Goal: Communication & Community: Ask a question

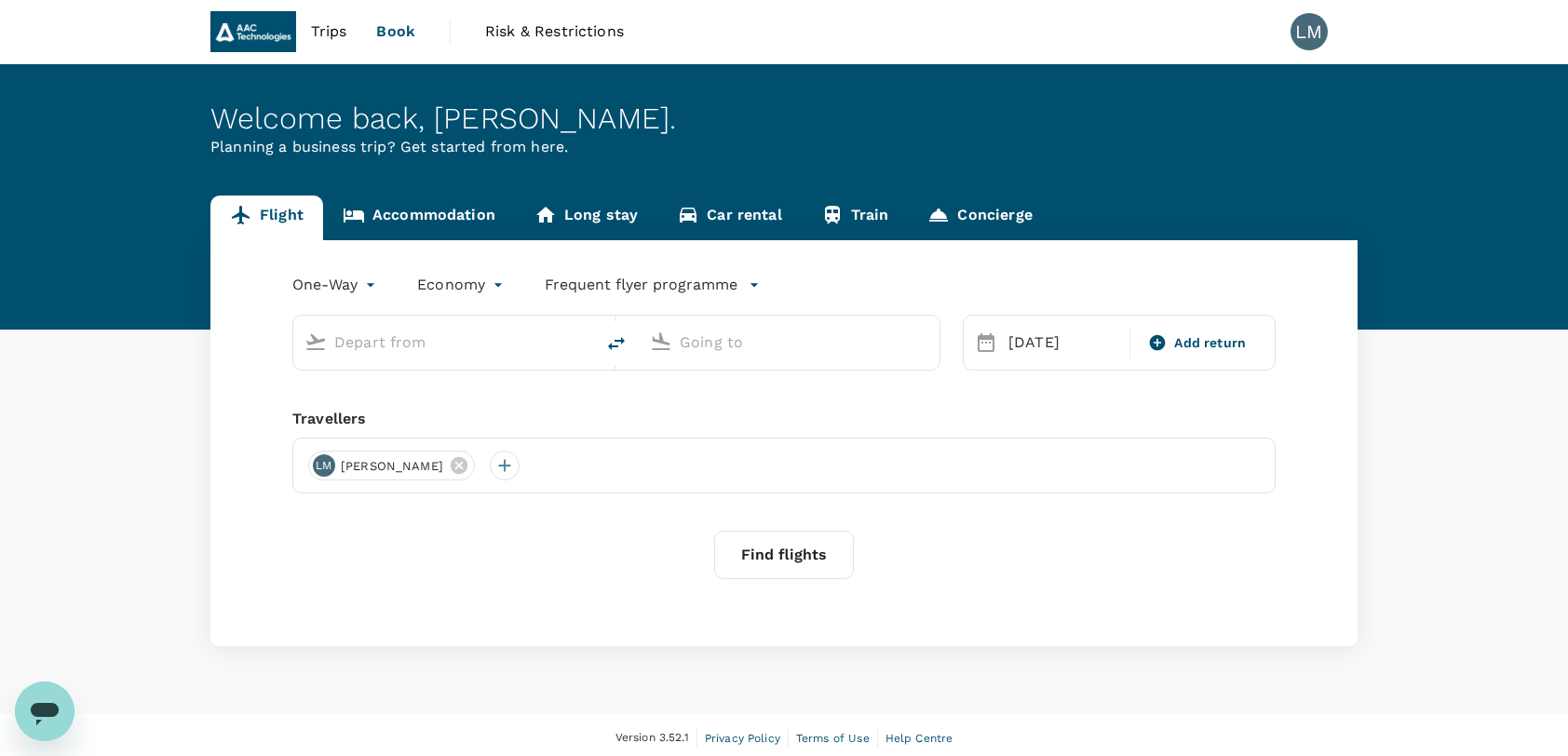
type input "Shanghai Pudong Intl (PVG)"
type input "Singapore Changi (SIN)"
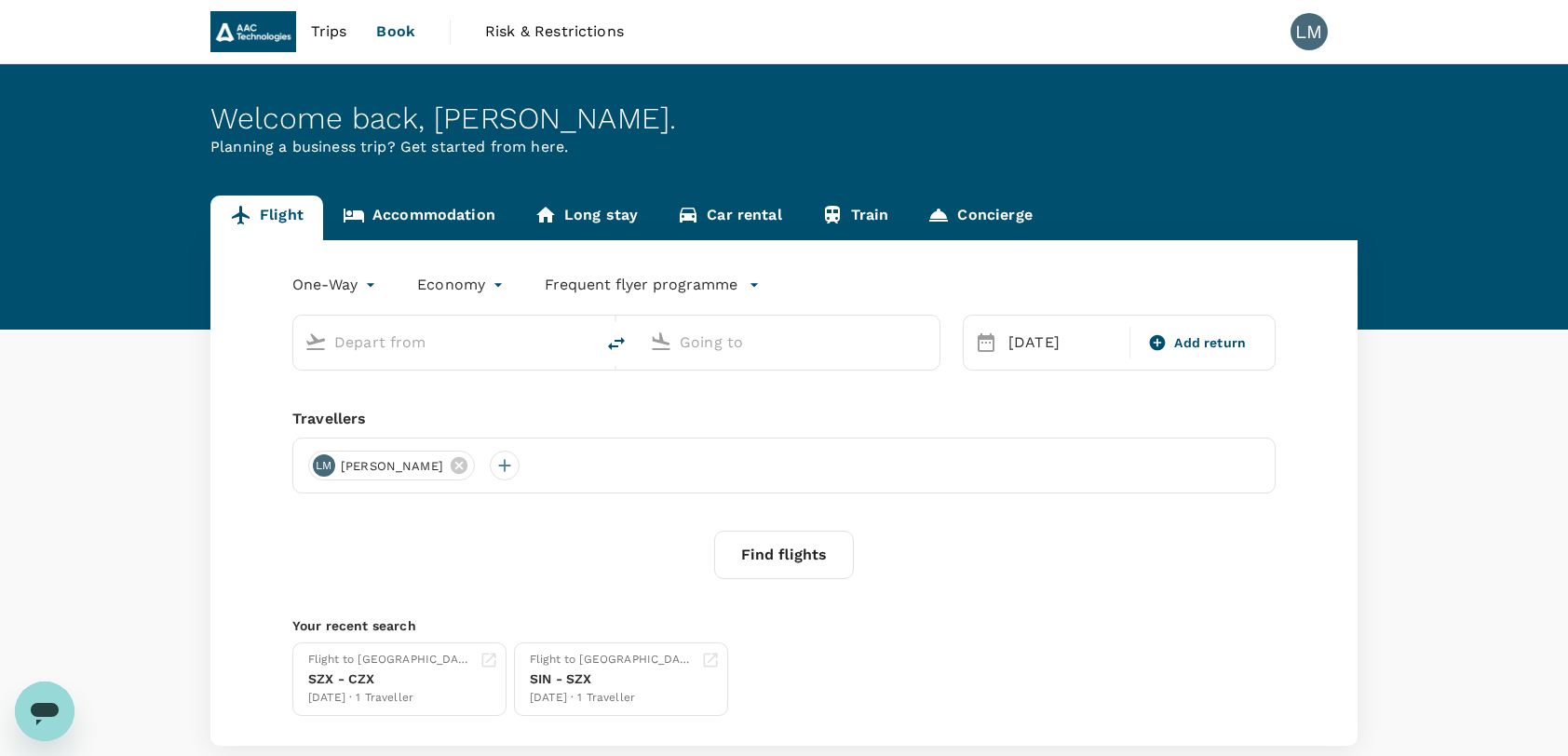
type input "Shanghai Pudong Intl (PVG)"
type input "Singapore Changi (SIN)"
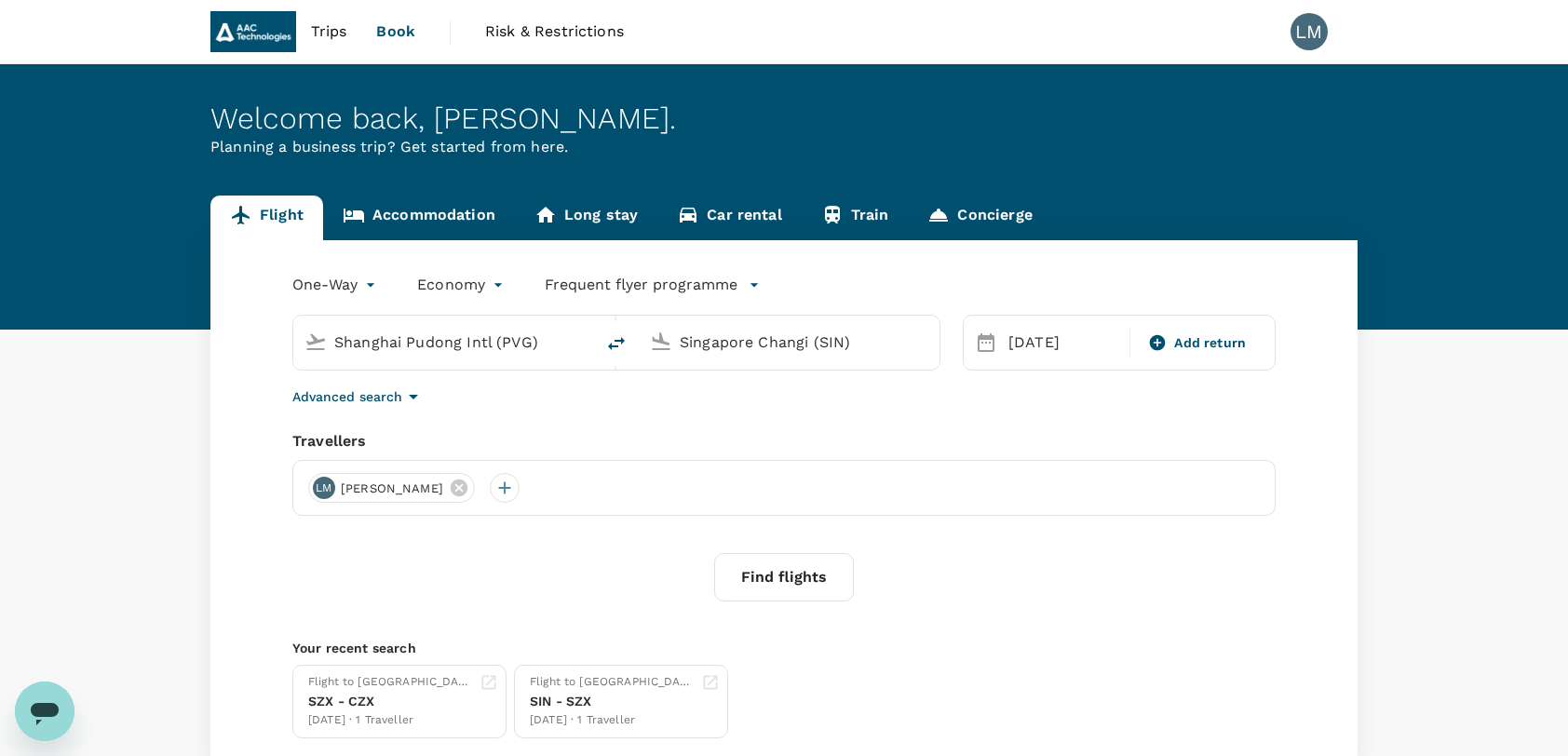
click at [319, 29] on span "Trips" at bounding box center [329, 32] width 37 height 23
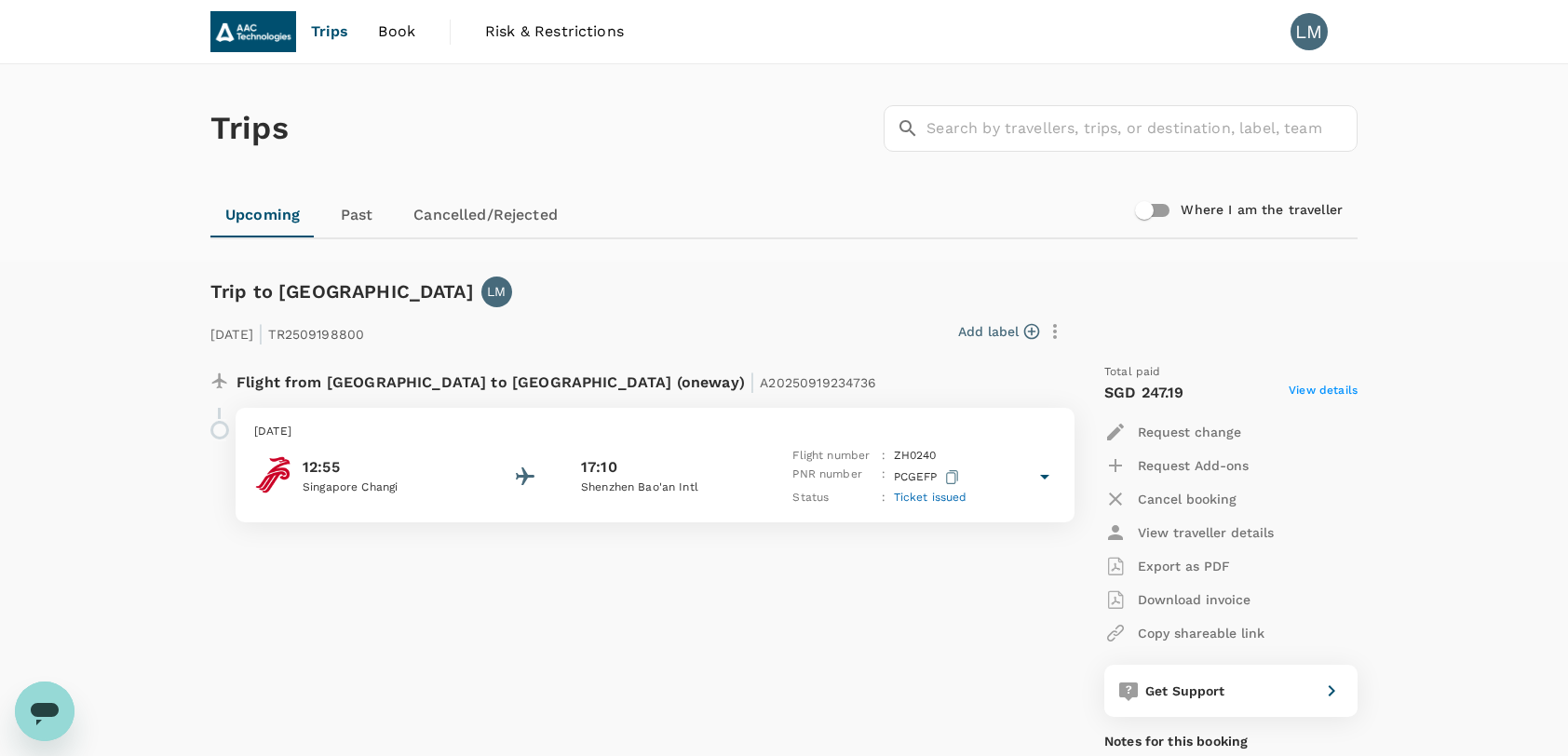
click at [472, 466] on div "12:55 [GEOGRAPHIC_DATA] Changi 17:10 Shenzhen Bao'an Intl Flight number : ZH 02…" at bounding box center [655, 477] width 801 height 60
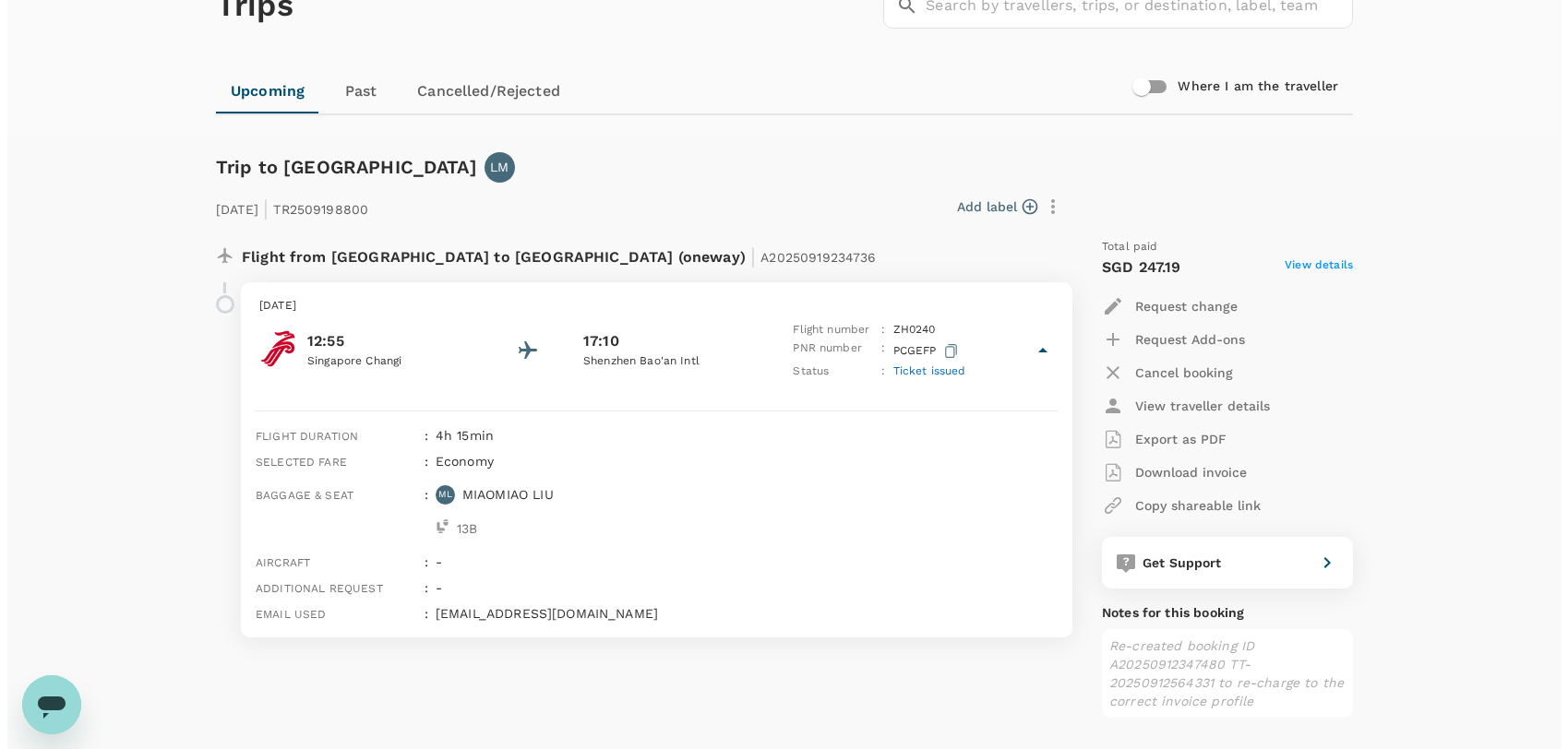
scroll to position [122, 0]
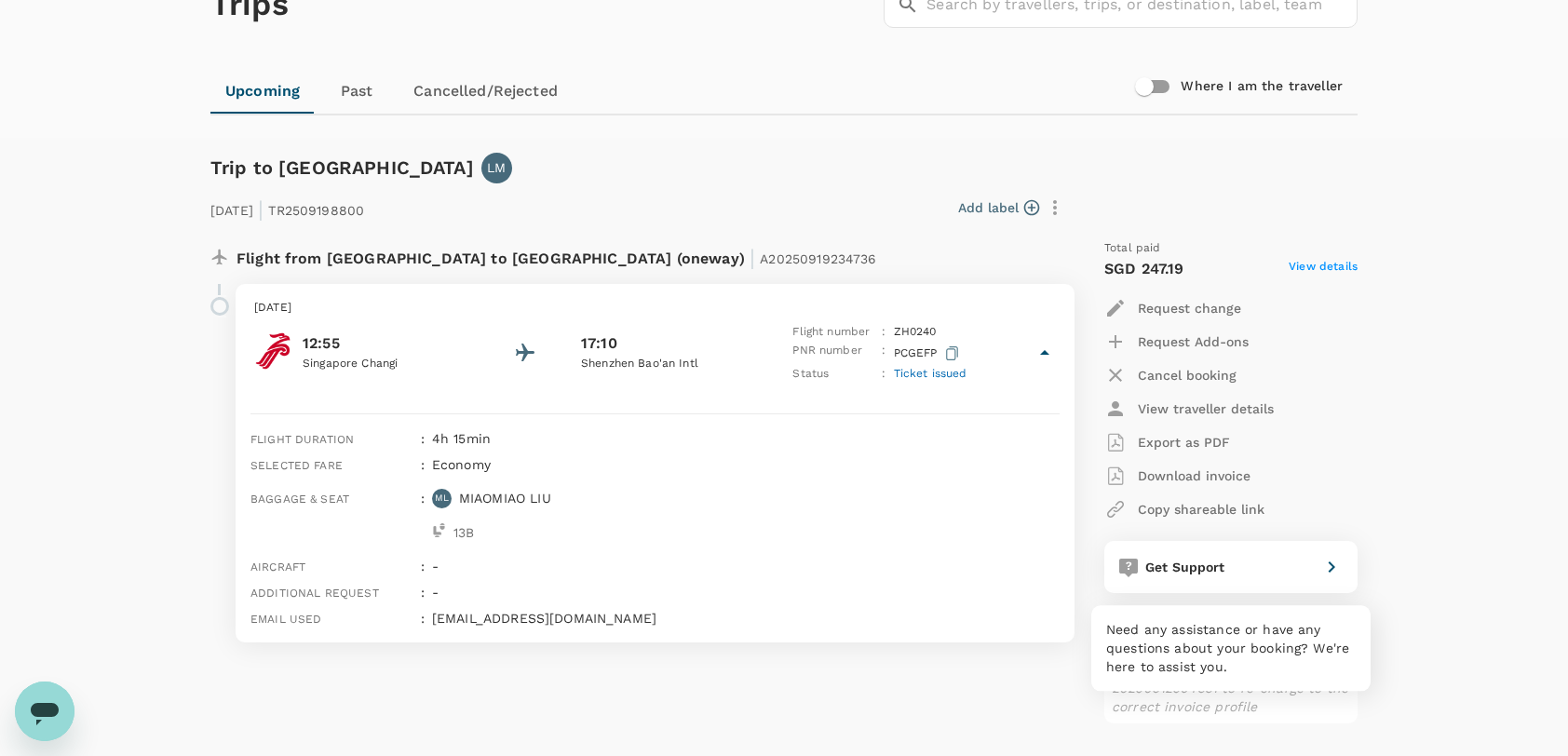
click at [1240, 566] on div "Get Support" at bounding box center [1225, 564] width 175 height 26
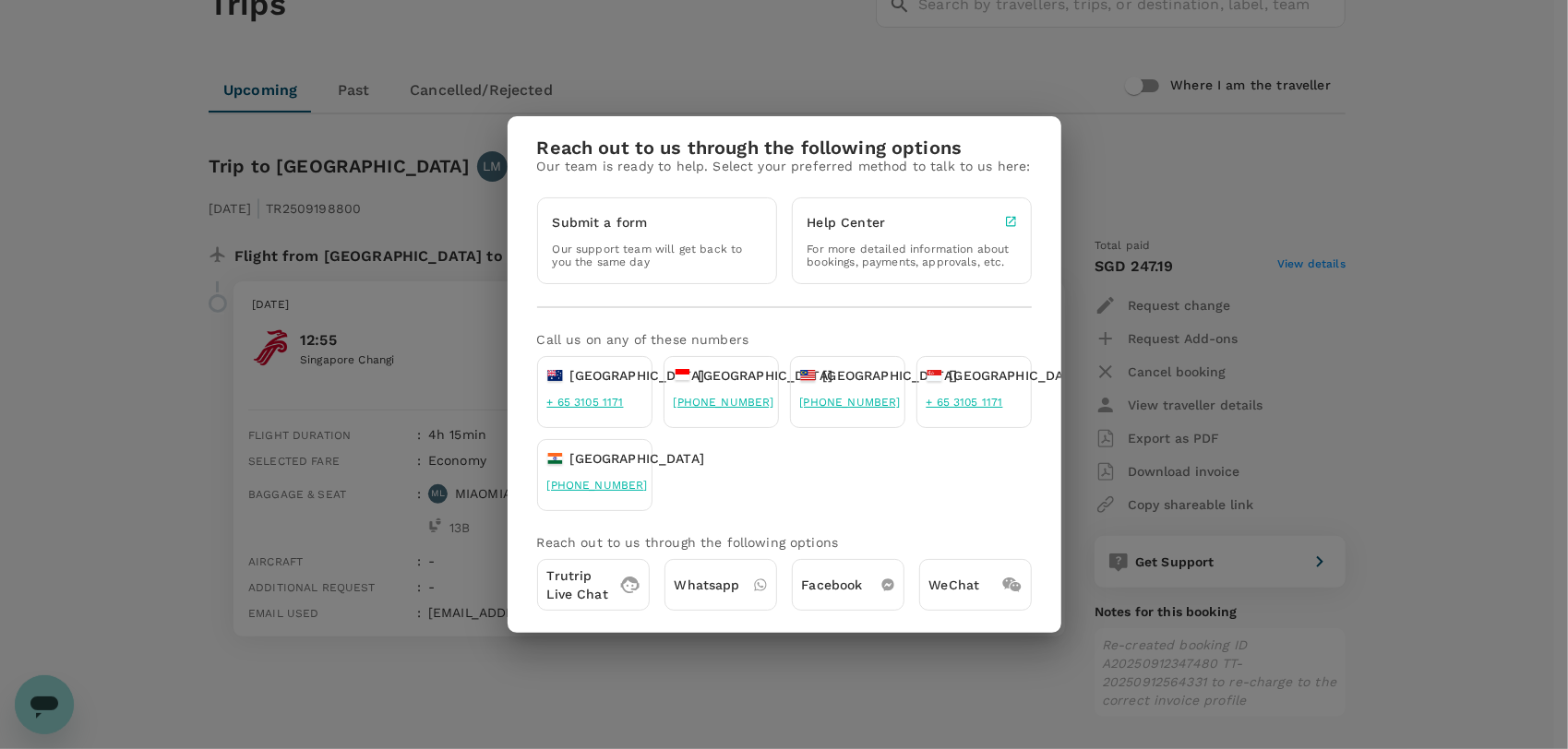
click at [628, 581] on icon at bounding box center [630, 586] width 20 height 18
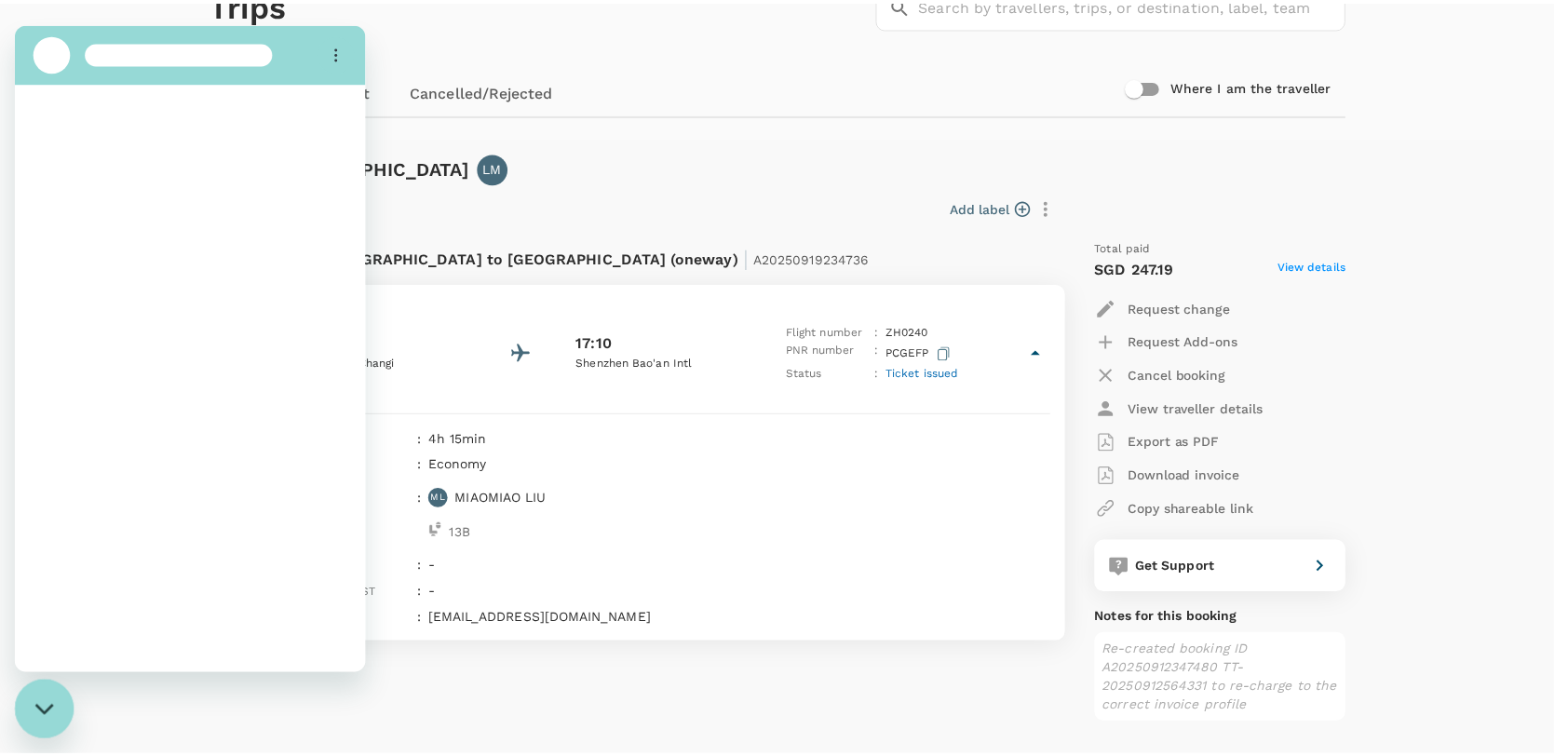
scroll to position [0, 0]
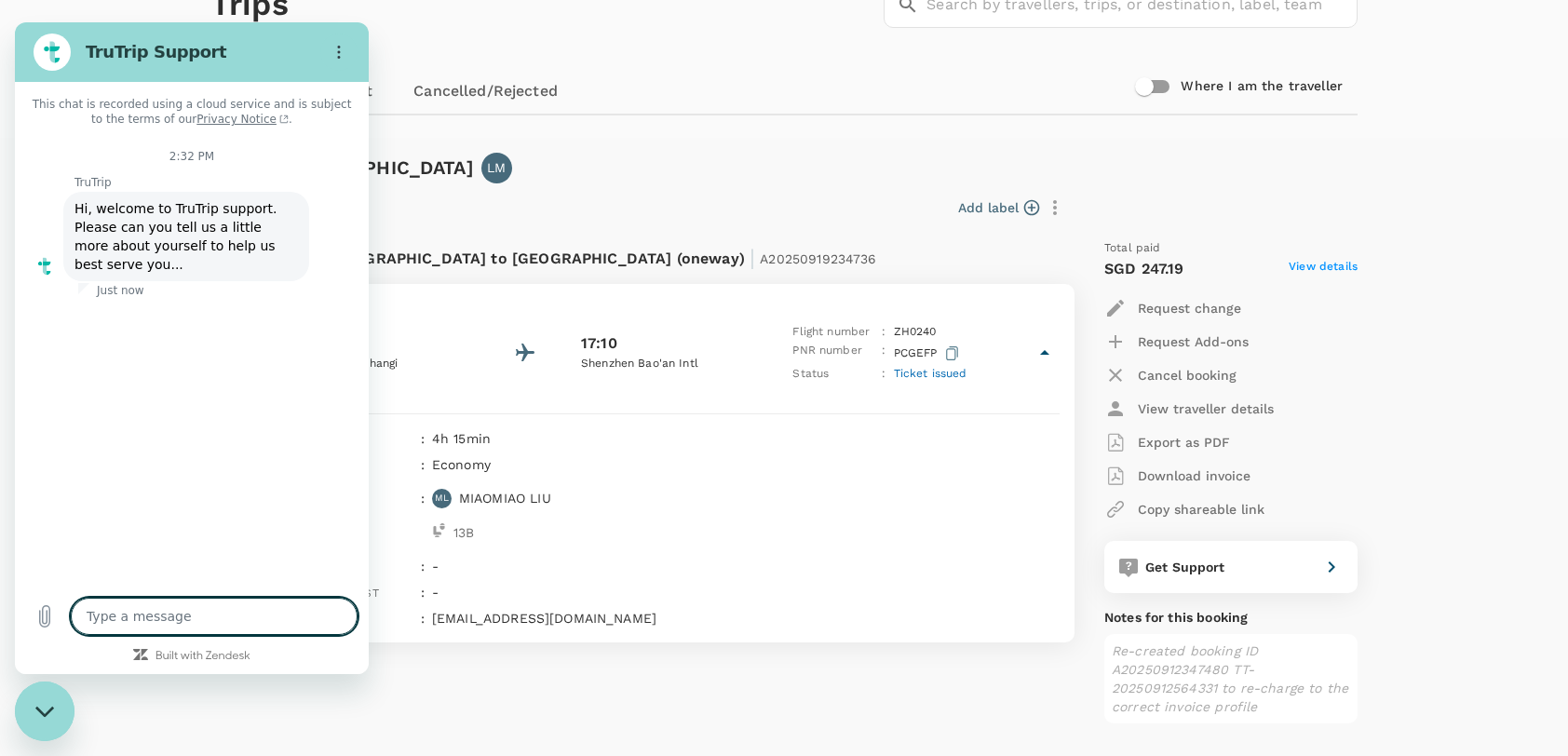
type textarea "x"
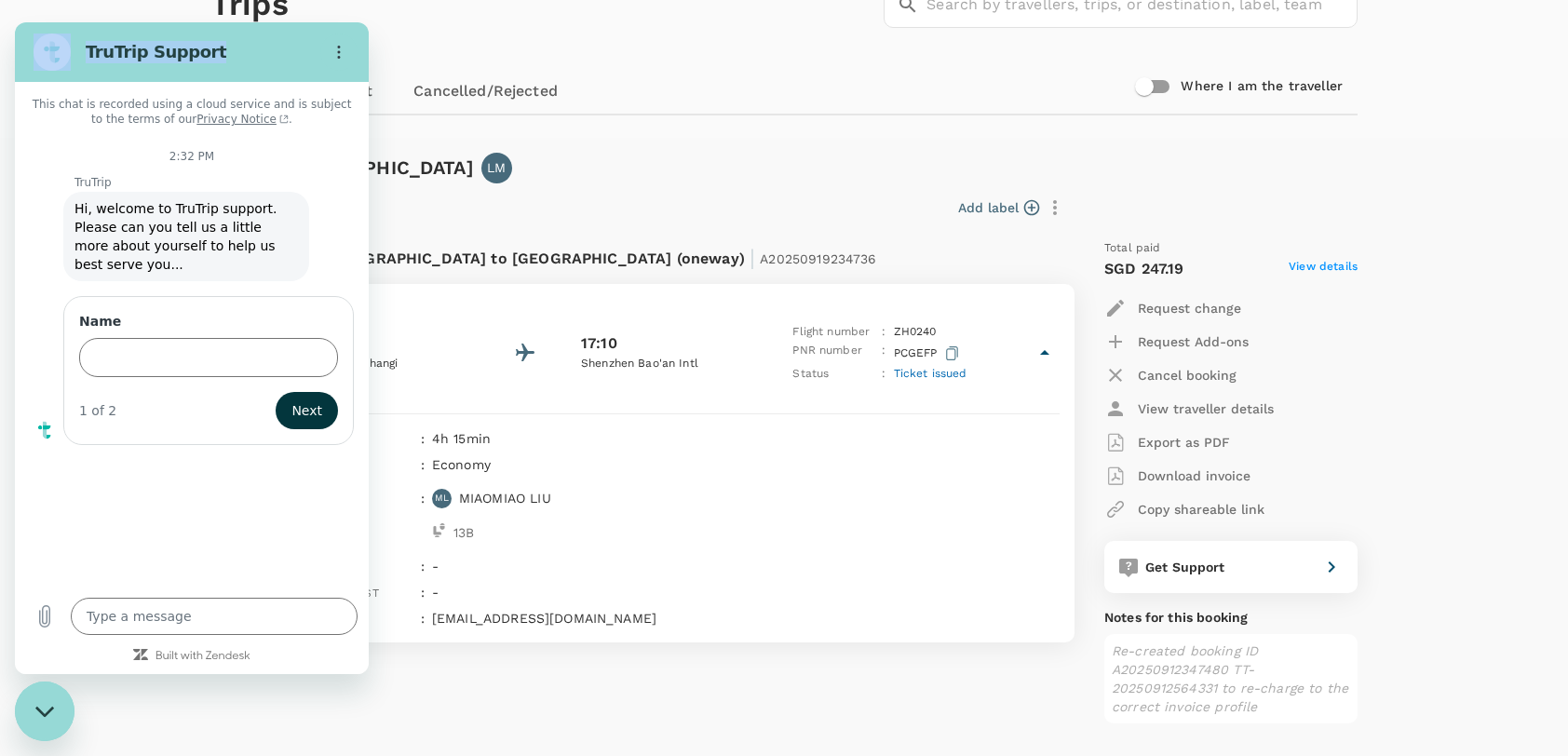
drag, startPoint x: 225, startPoint y: 52, endPoint x: 551, endPoint y: 118, distance: 332.6
click at [369, 118] on html "TruTrip Support This chat is recorded using a cloud service and is subject to t…" at bounding box center [191, 348] width 353 height 651
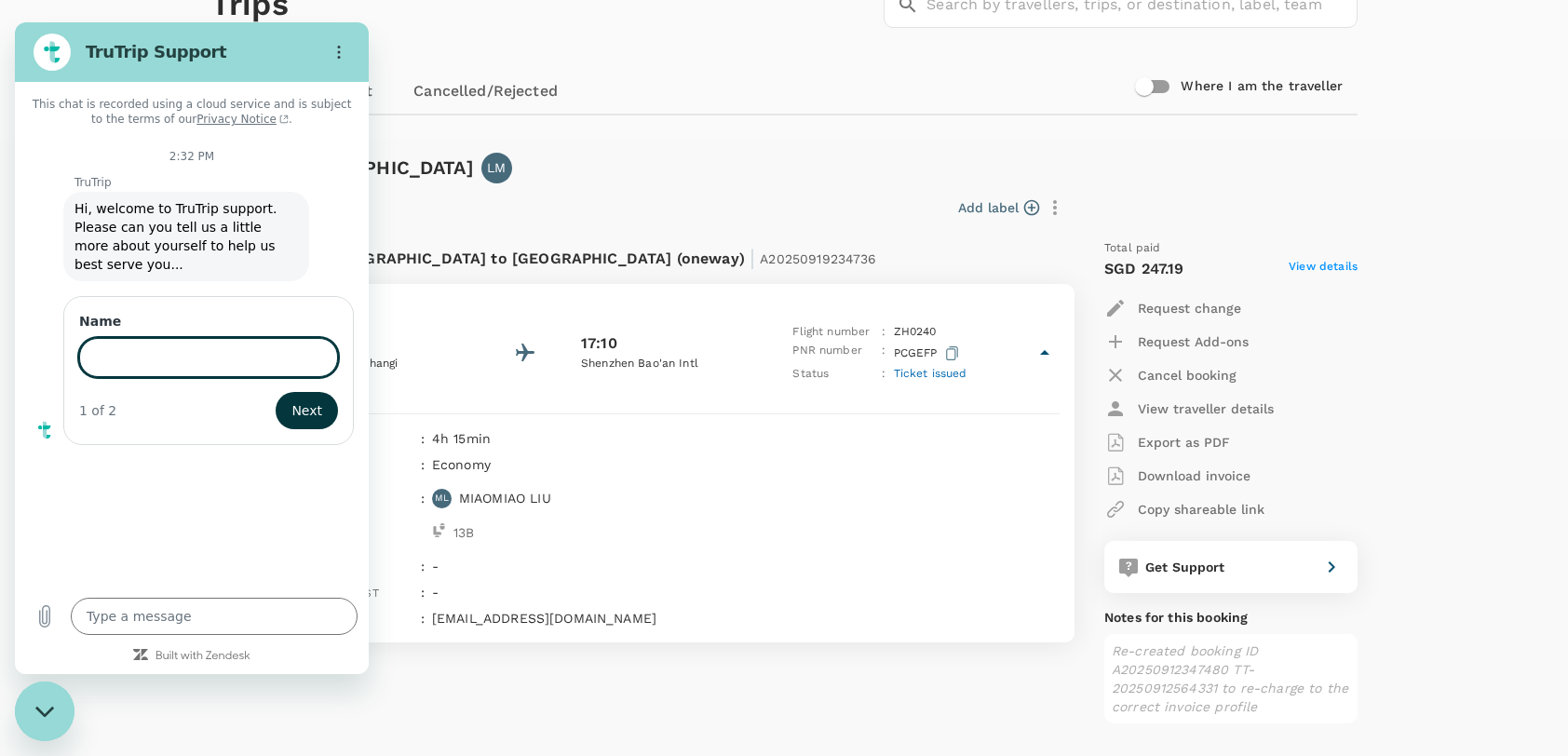
click at [180, 338] on input "Name" at bounding box center [208, 357] width 259 height 39
type input "l"
type input "[PERSON_NAME]"
click at [275, 392] on button "Next" at bounding box center [306, 411] width 62 height 38
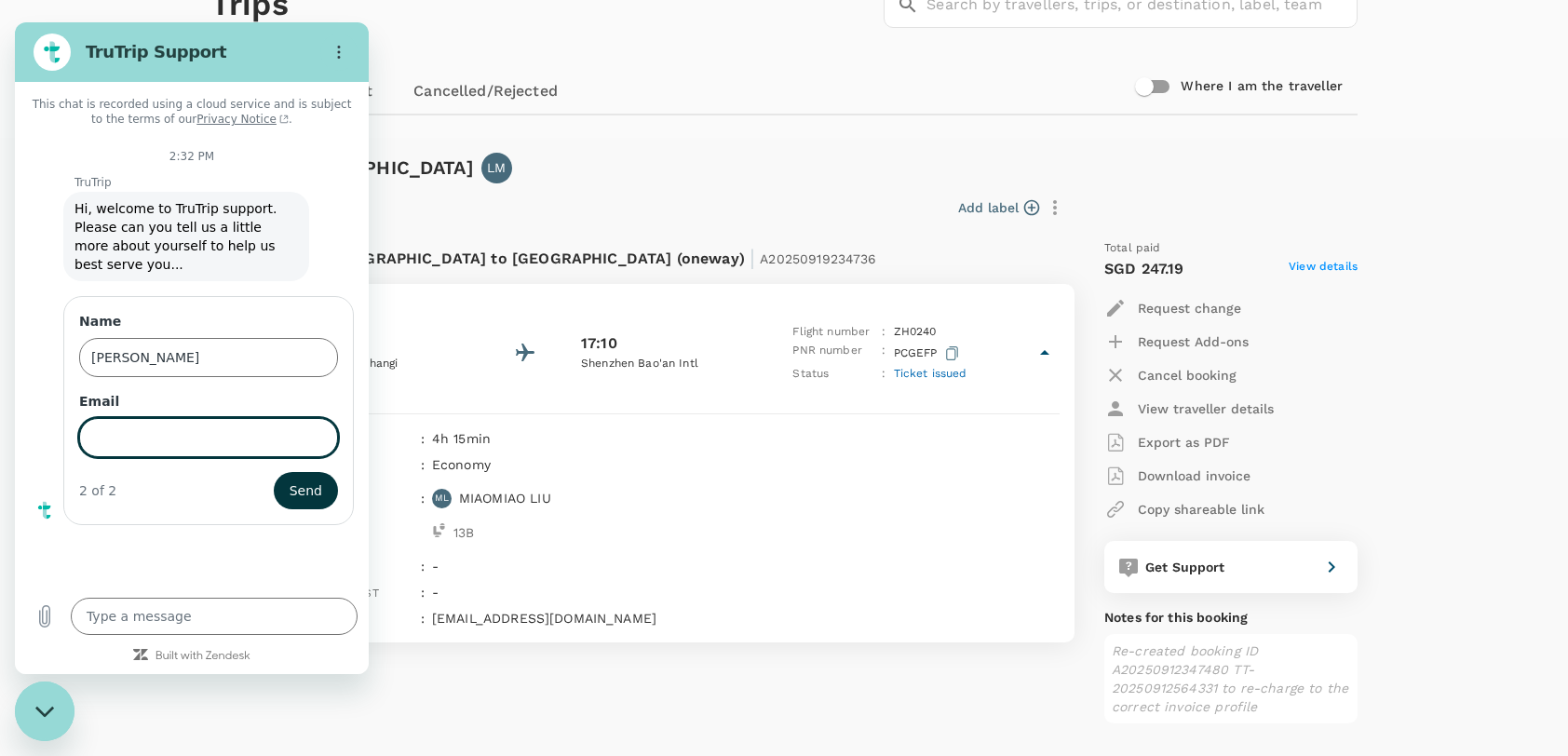
paste input "[EMAIL_ADDRESS][DOMAIN_NAME]"
type input "[EMAIL_ADDRESS][DOMAIN_NAME]"
click at [304, 480] on span "Send" at bounding box center [305, 491] width 33 height 23
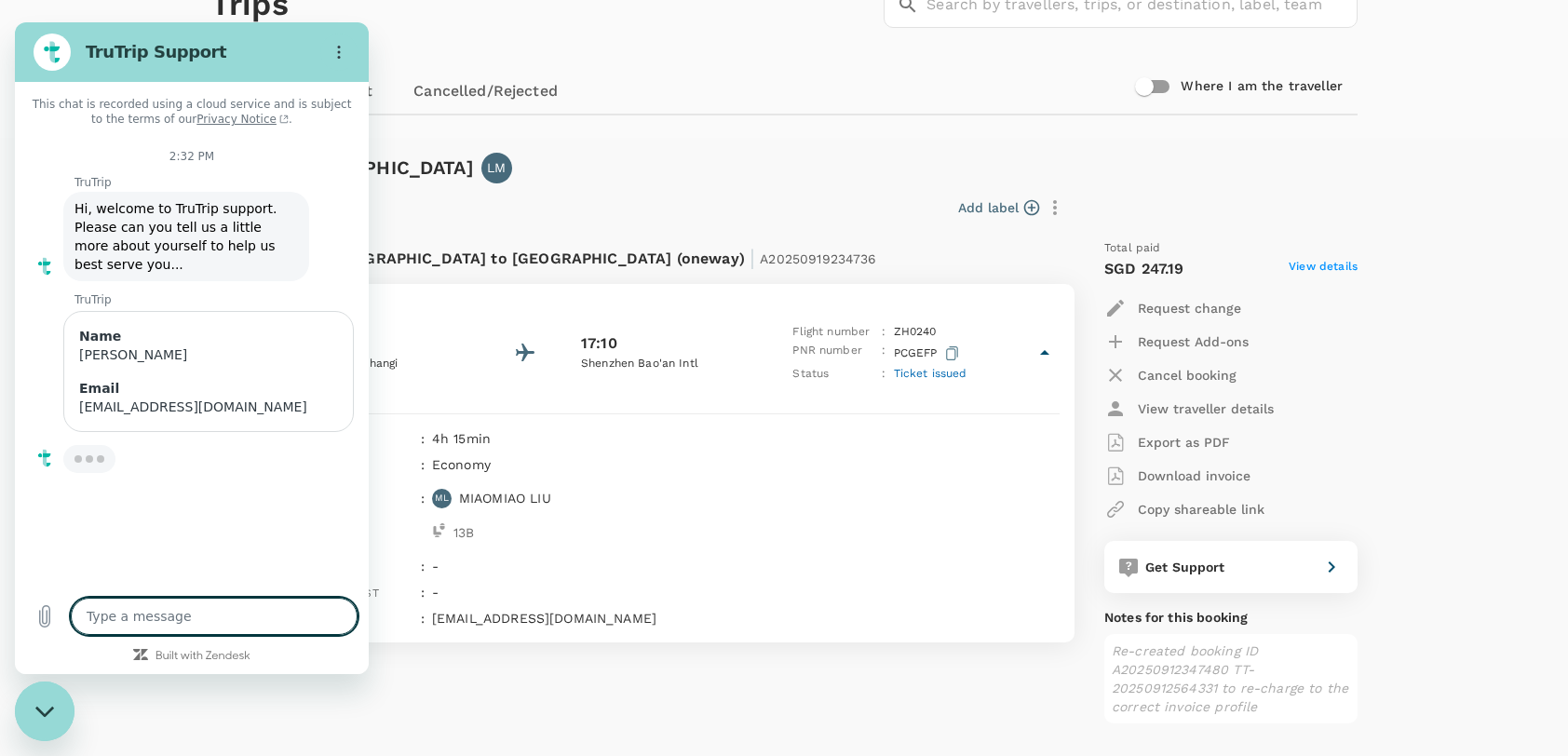
type textarea "x"
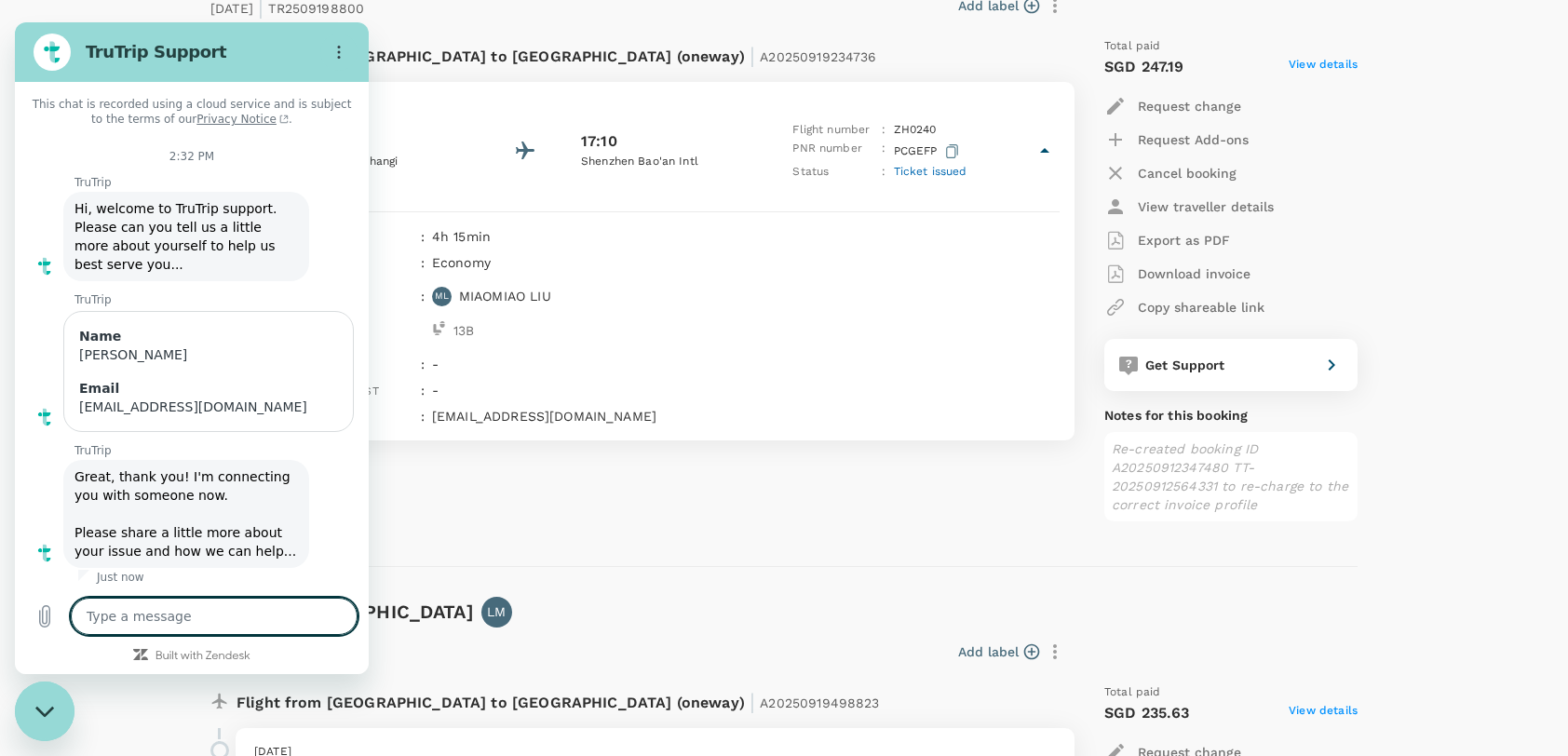
scroll to position [372, 0]
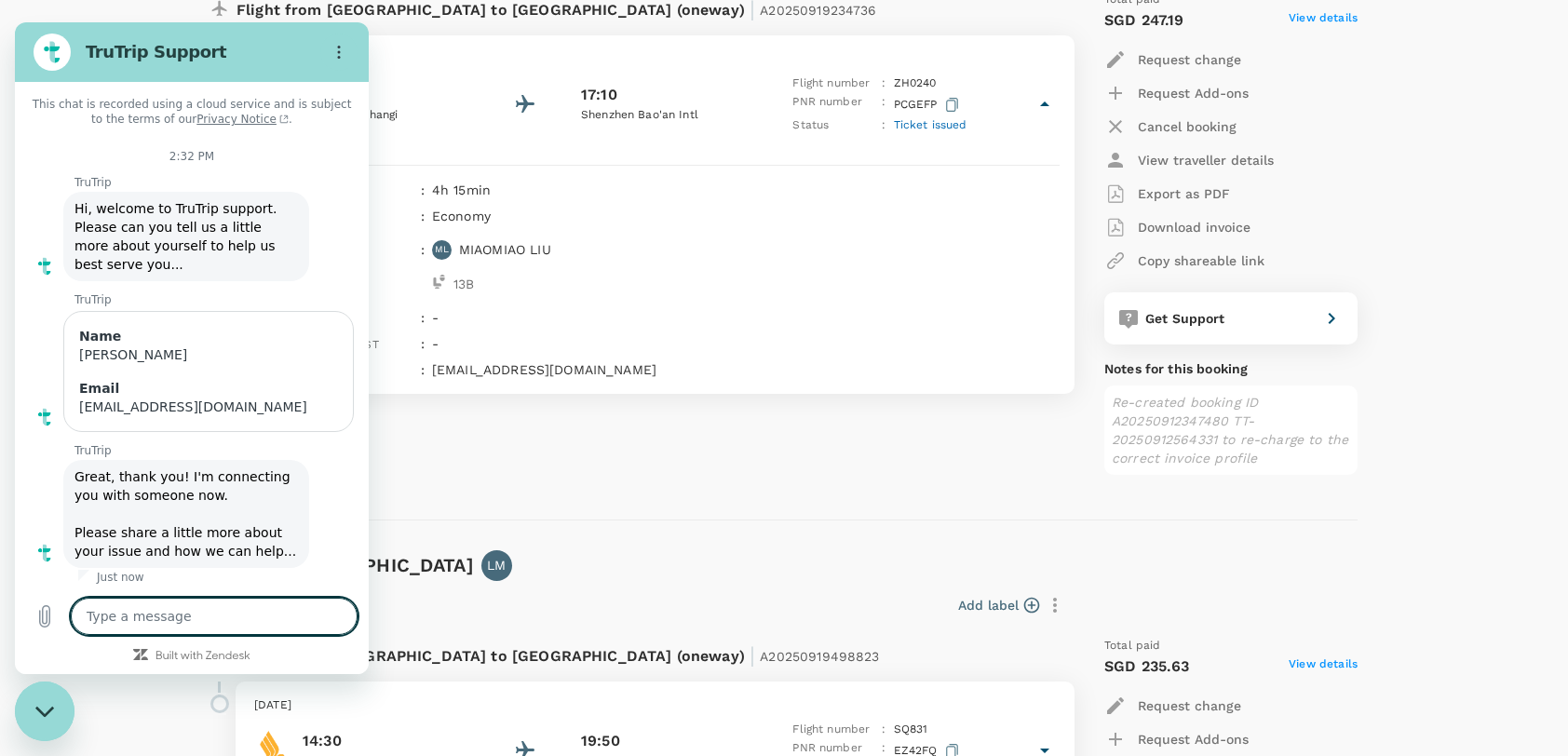
click at [132, 619] on textarea at bounding box center [214, 617] width 287 height 38
click at [139, 617] on textarea at bounding box center [214, 617] width 287 height 38
paste textarea "The news says there will be a typhoon in [GEOGRAPHIC_DATA] in the next few days…"
type textarea "The news says there will be a typhoon in [GEOGRAPHIC_DATA] in the next few days…"
type textarea "x"
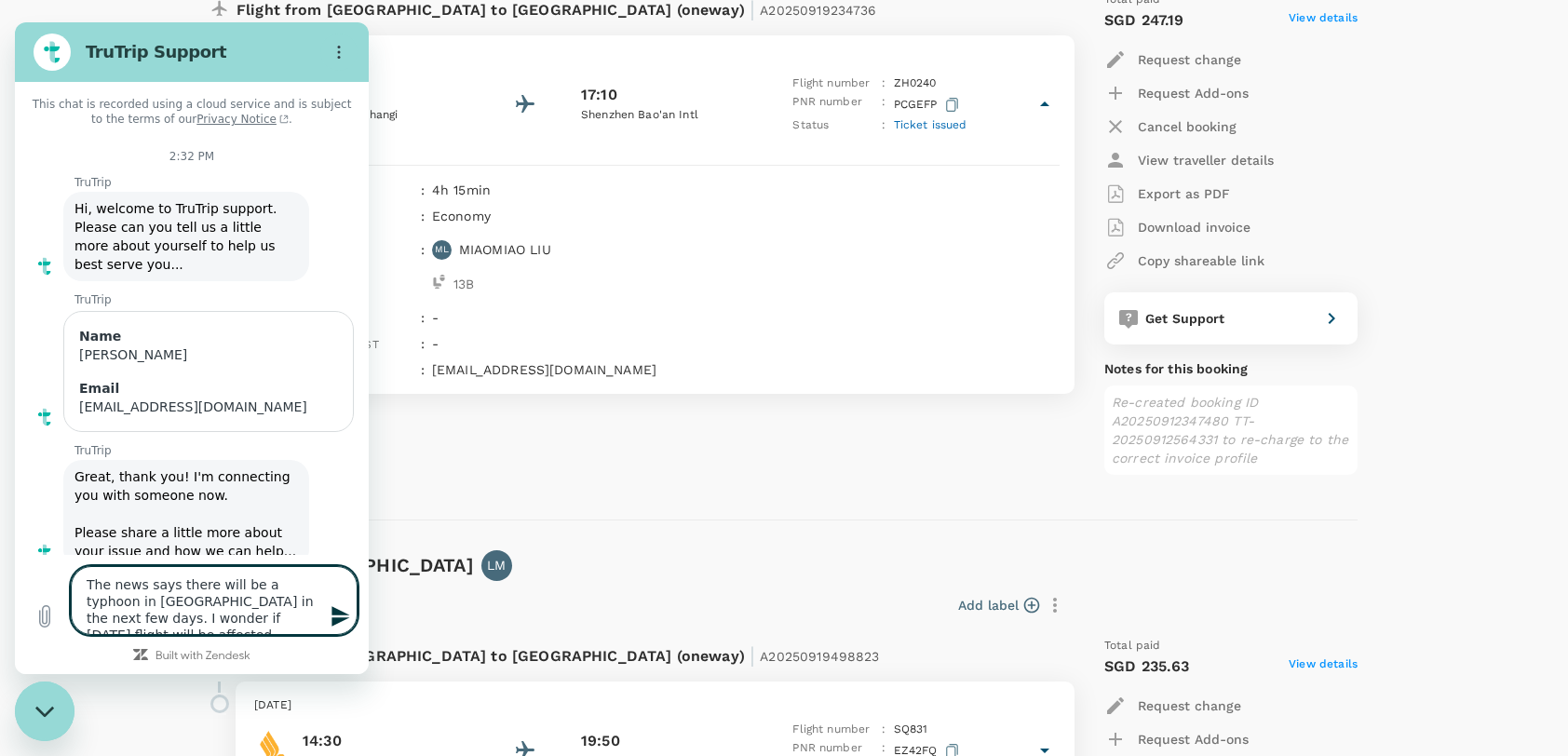
drag, startPoint x: 95, startPoint y: 618, endPoint x: 162, endPoint y: 617, distance: 67.0
click at [162, 617] on textarea "The news says there will be a typhoon in [GEOGRAPHIC_DATA] in the next few days…" at bounding box center [214, 601] width 287 height 69
type textarea "The news says there will be a typhoon in [GEOGRAPHIC_DATA] in the next few days…"
type textarea "x"
type textarea "The news says there will be a typhoon in [GEOGRAPHIC_DATA] in the next few days…"
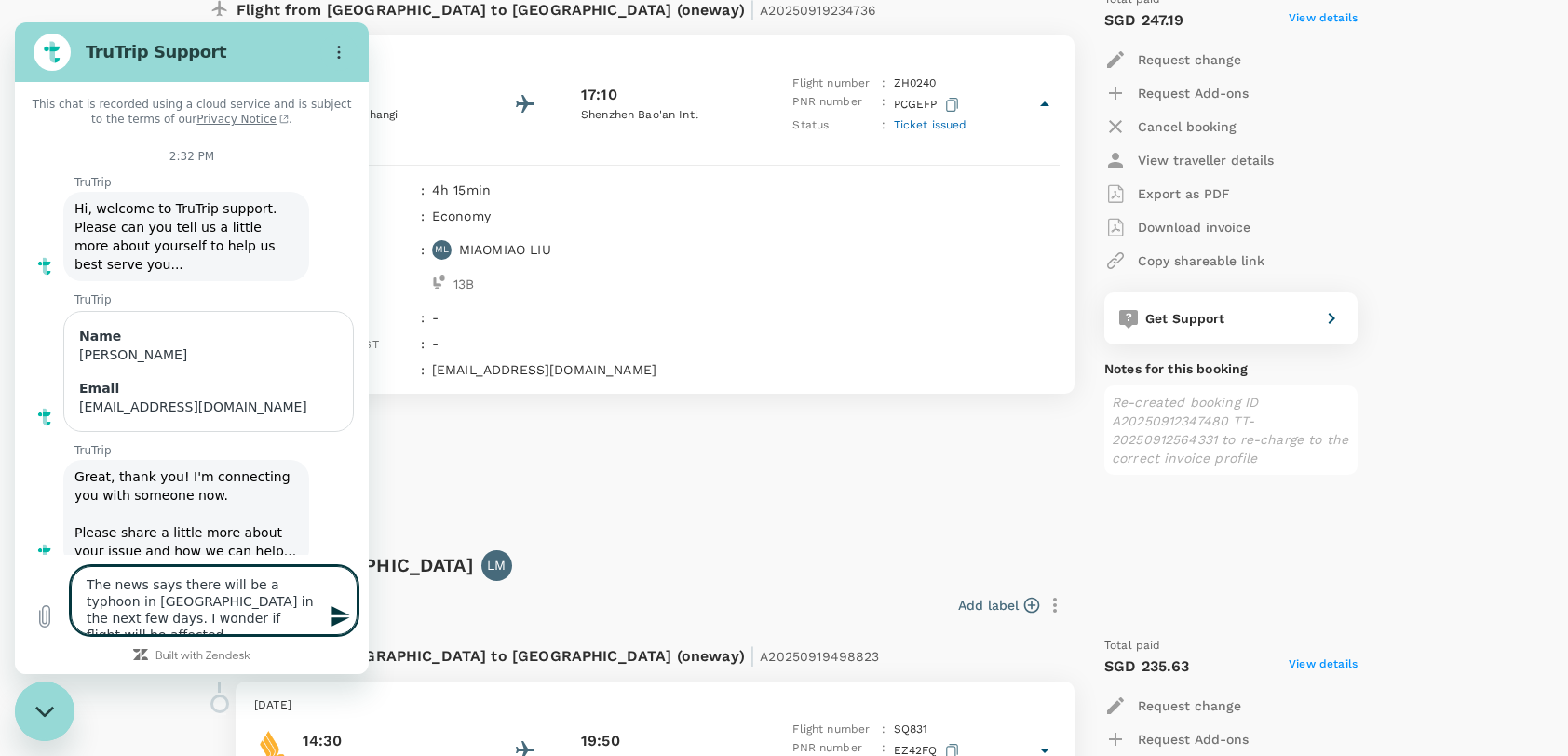
type textarea "x"
type textarea "The news says there will be a typhoon in [GEOGRAPHIC_DATA] in the next few days…"
type textarea "x"
type textarea "The news says there will be a typhoon in [GEOGRAPHIC_DATA] in the next few days…"
type textarea "x"
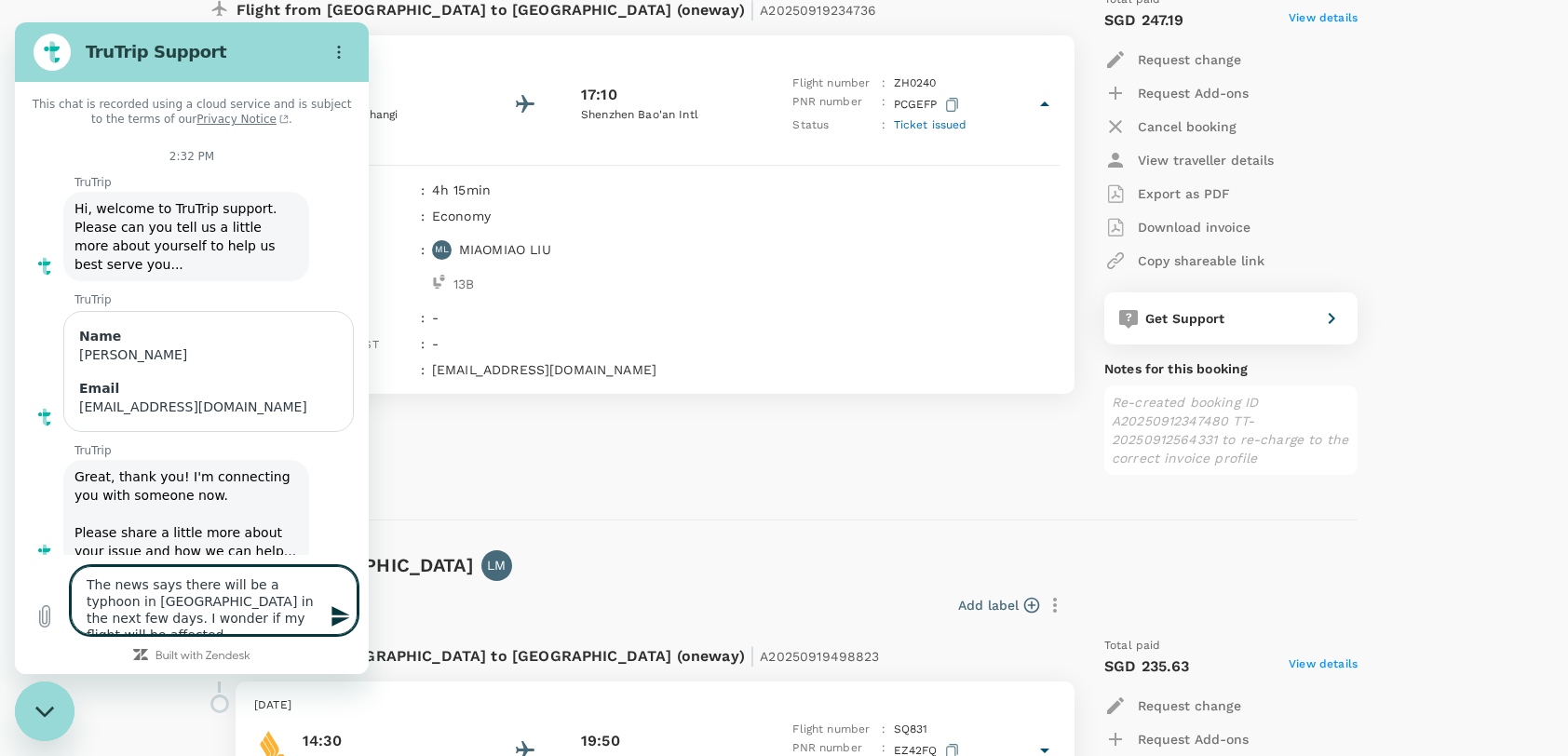
click at [242, 618] on textarea "The news says there will be a typhoon in [GEOGRAPHIC_DATA] in the next few days…" at bounding box center [214, 601] width 287 height 69
type textarea "The news says there will be a typhoon in [GEOGRAPHIC_DATA] in the next few days…"
type textarea "x"
paste textarea "[DATE]"
type textarea "The news says there will be a typhoon in [GEOGRAPHIC_DATA] in the next few days…"
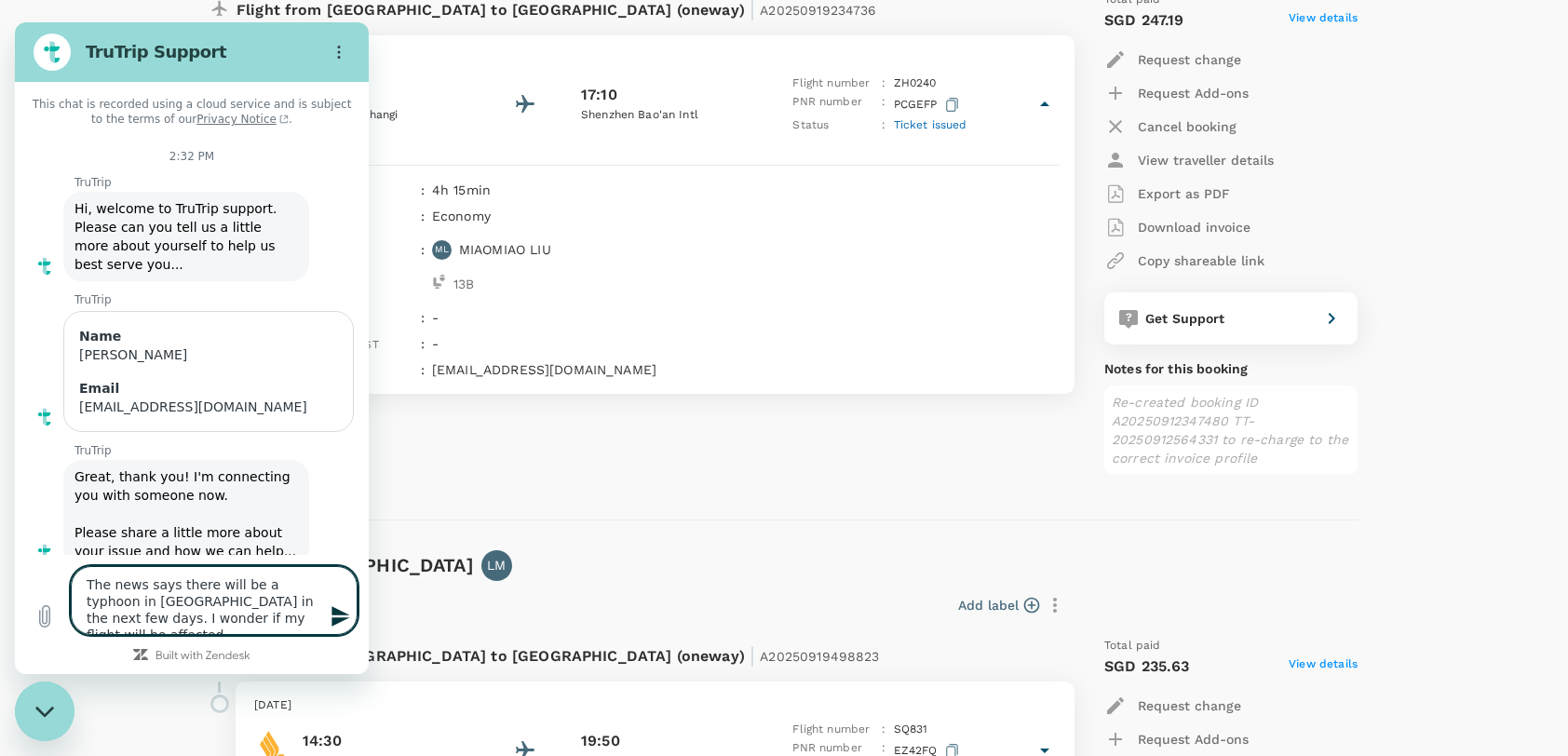
type textarea "x"
type textarea "The news says there will be a typhoon in [GEOGRAPHIC_DATA] in the next few days…"
type textarea "x"
type textarea "The news says there will be a typhoon in [GEOGRAPHIC_DATA] in the next few days…"
type textarea "x"
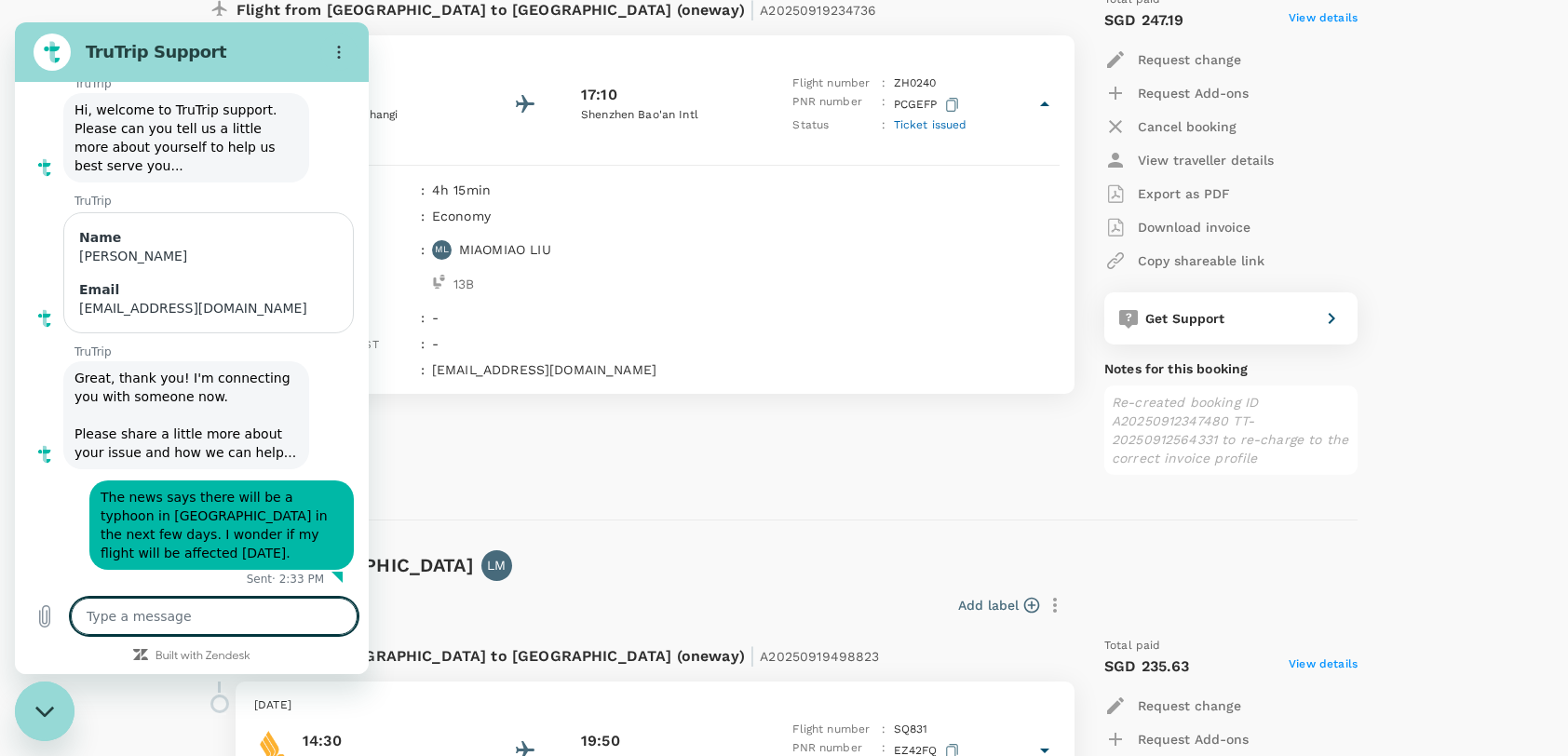
scroll to position [103, 0]
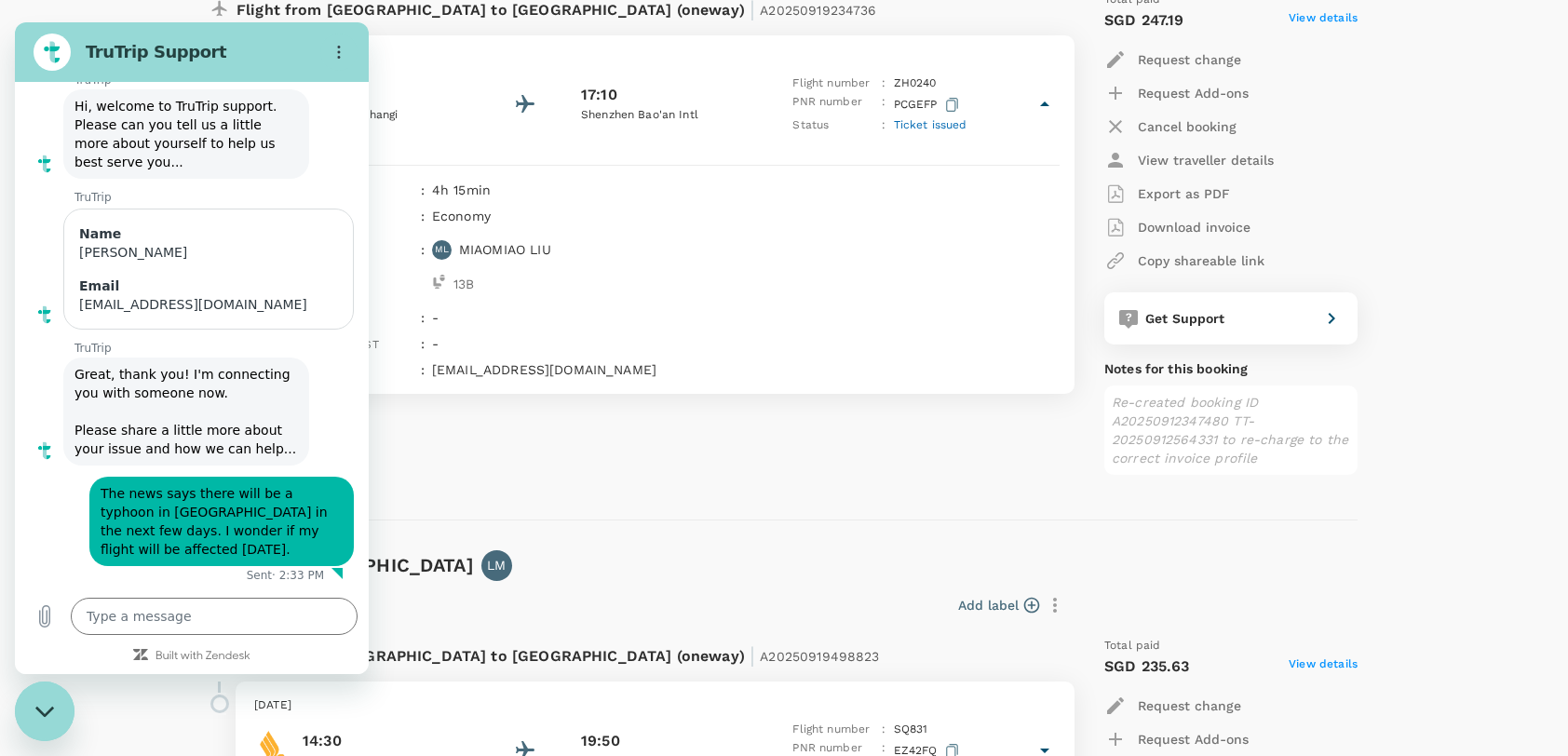
click at [554, 459] on div "Flight from [GEOGRAPHIC_DATA] to [GEOGRAPHIC_DATA] (oneway) | A20250919234736 […" at bounding box center [631, 225] width 871 height 499
click at [36, 700] on div "Close messaging window" at bounding box center [44, 711] width 56 height 56
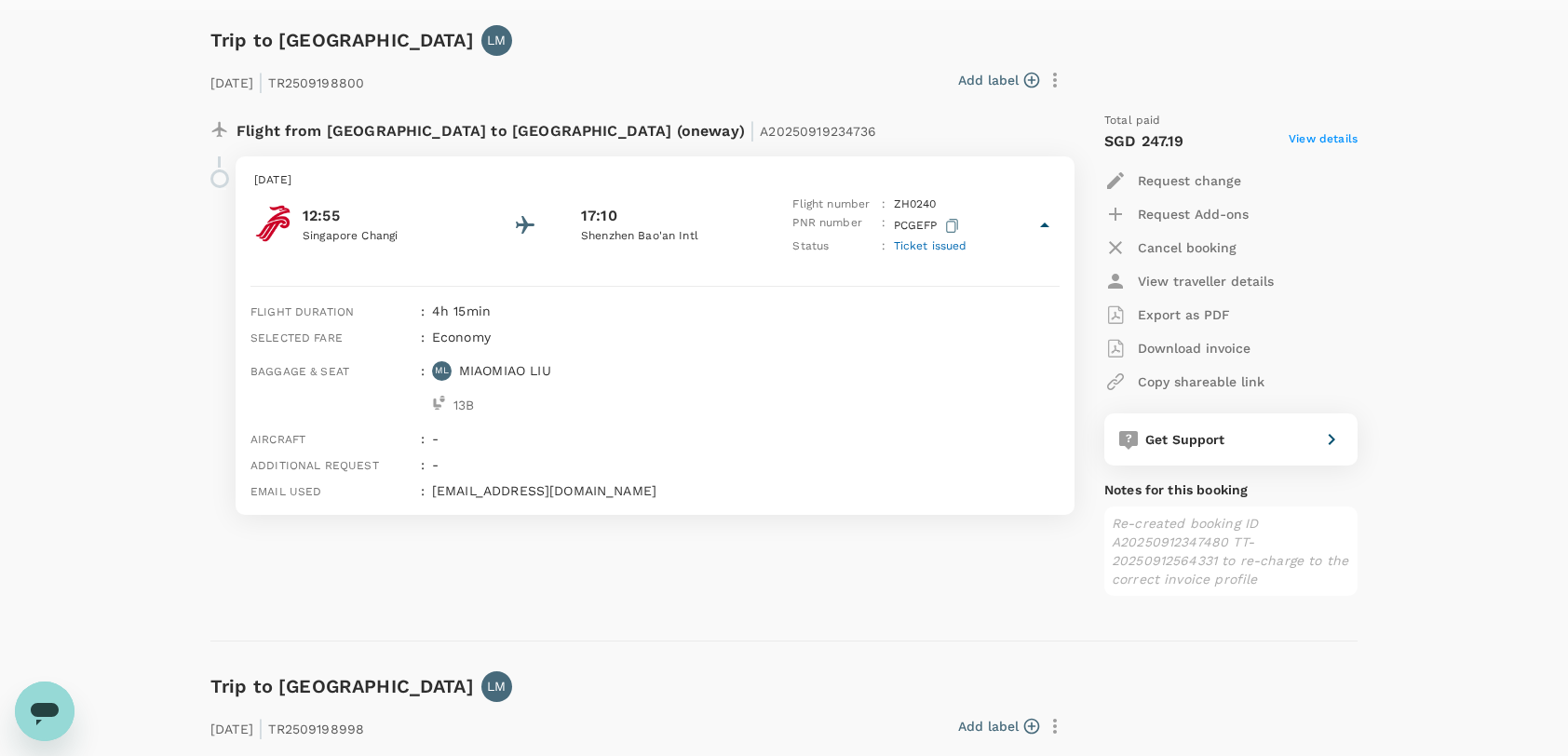
scroll to position [248, 0]
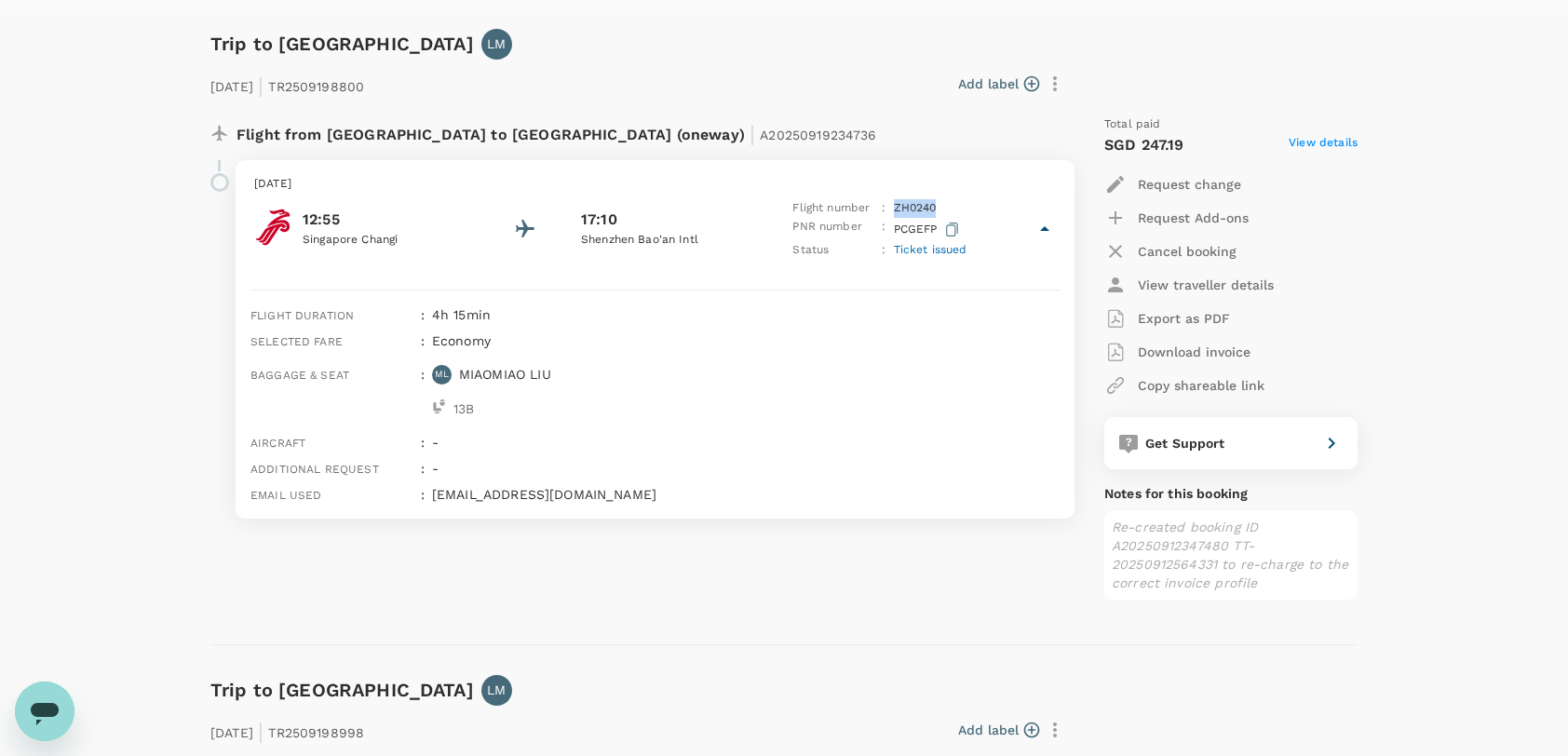
drag, startPoint x: 895, startPoint y: 207, endPoint x: 938, endPoint y: 202, distance: 43.3
click at [938, 202] on div "Flight number : ZH 0240" at bounding box center [879, 208] width 174 height 19
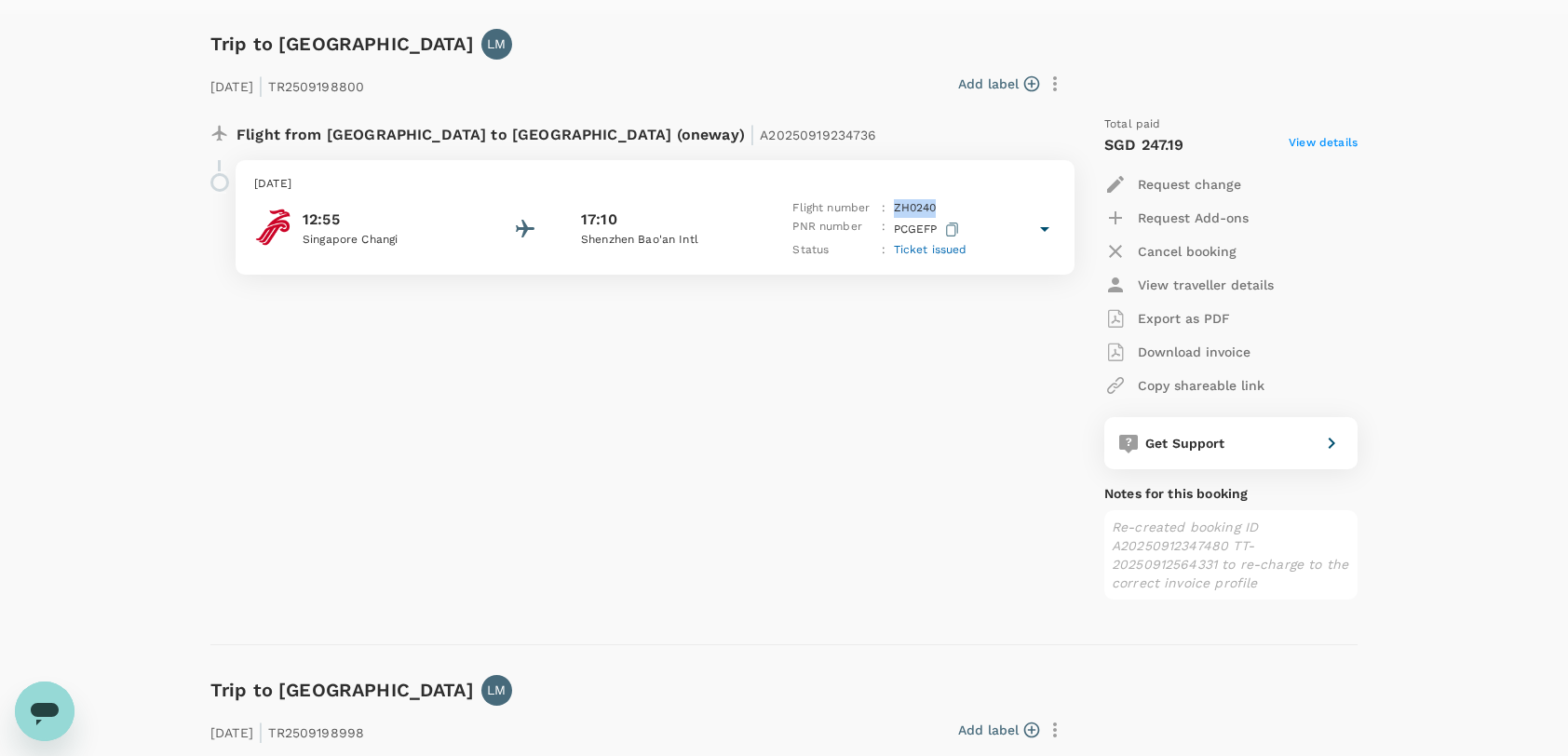
copy p "ZH 0240"
click at [36, 724] on icon "Open messaging window" at bounding box center [44, 712] width 34 height 34
type textarea "x"
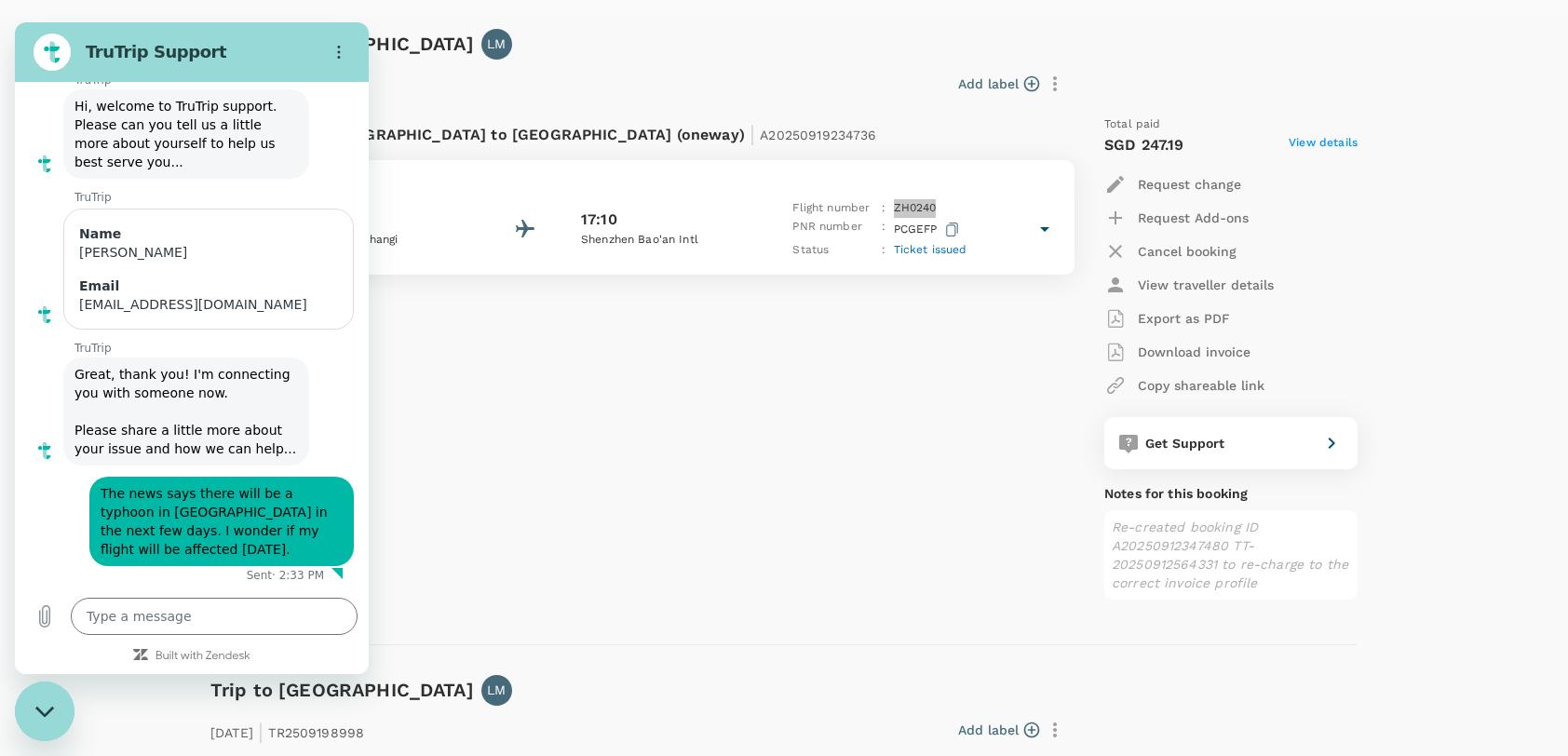
scroll to position [0, 0]
click at [177, 610] on textarea at bounding box center [214, 617] width 287 height 38
paste textarea "ZH0240"
type textarea "ZH0240"
type textarea "x"
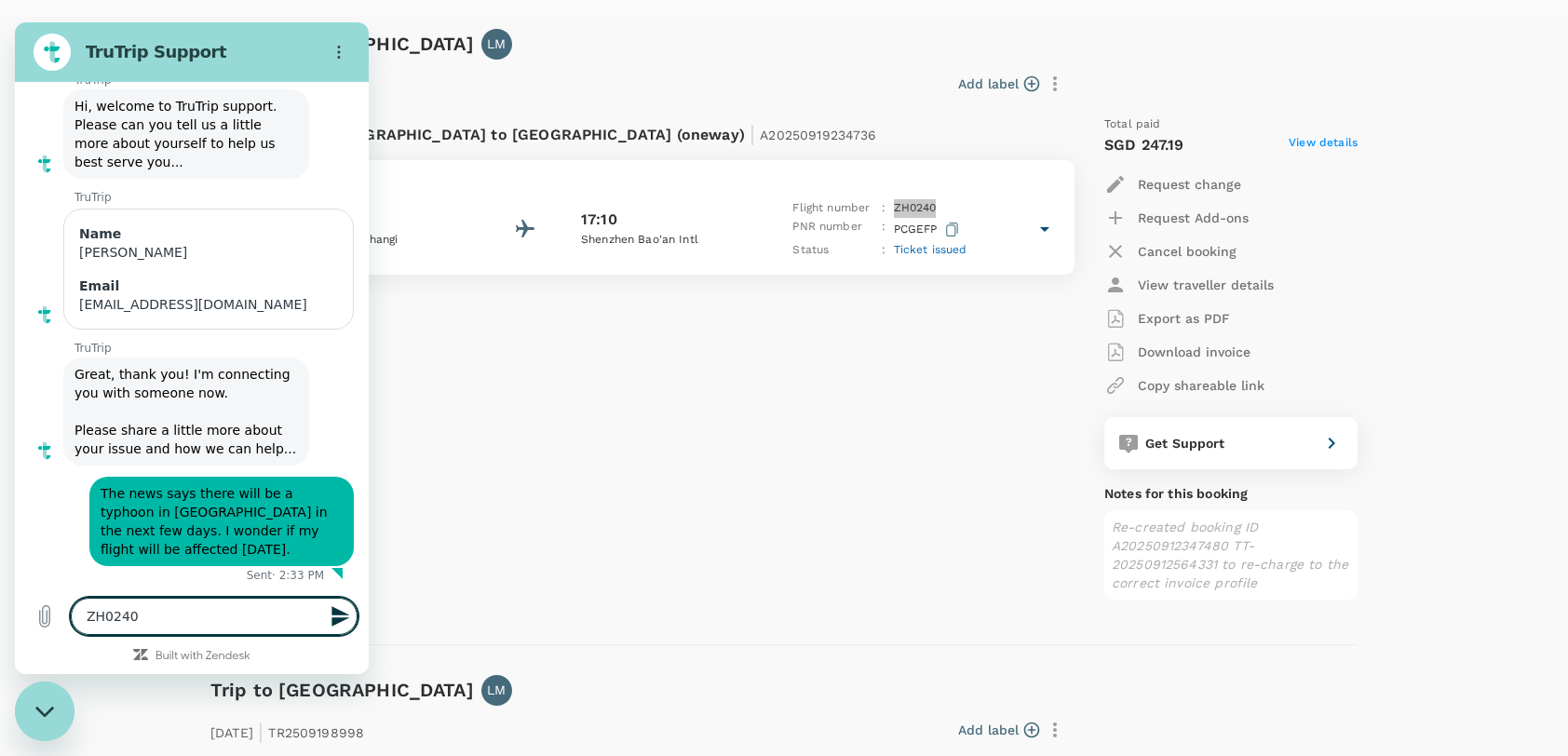
click at [86, 615] on textarea "ZH0240" at bounding box center [214, 617] width 287 height 38
type textarea "mZH0240"
type textarea "x"
type textarea "m'yZH0240"
type textarea "x"
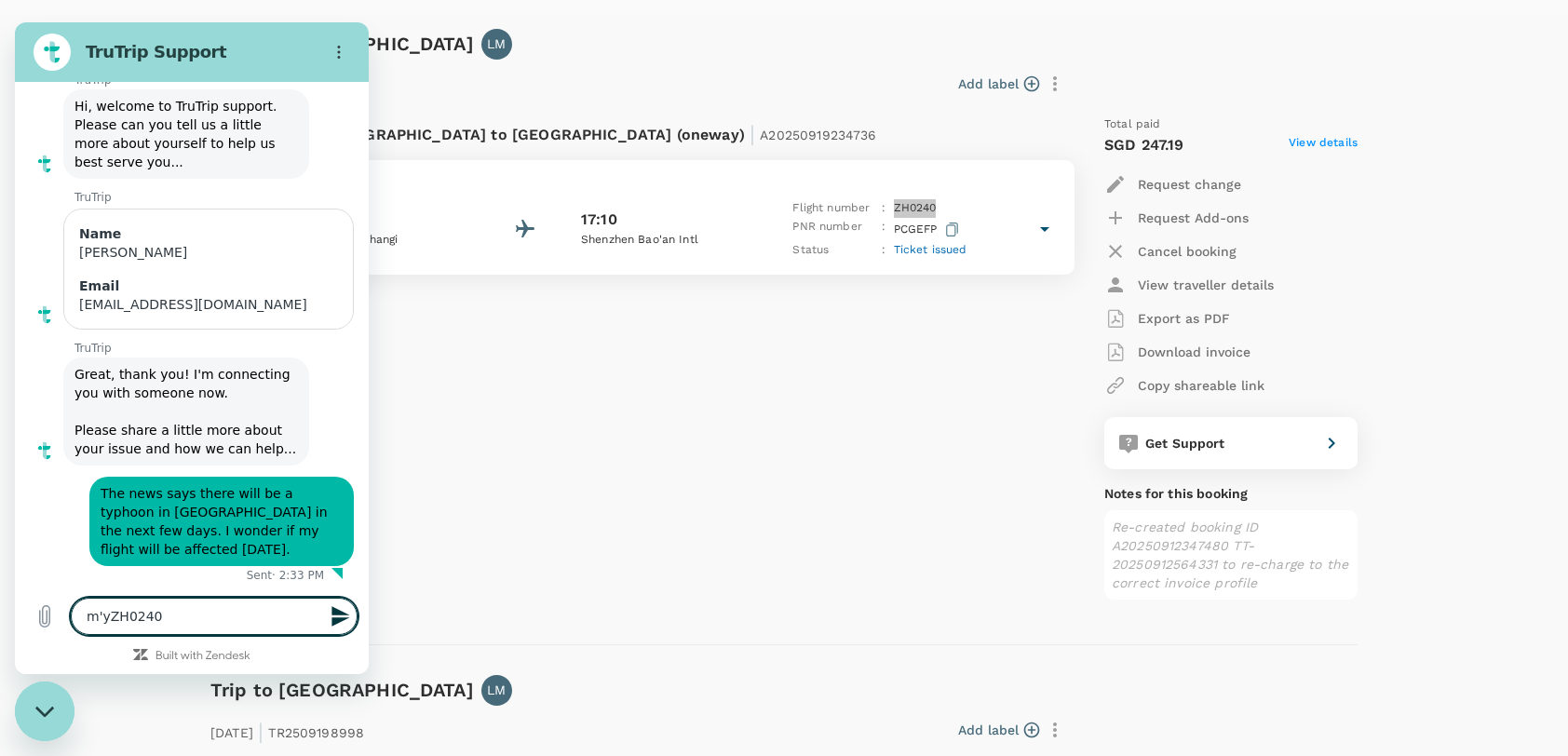
type textarea "myZH0240"
type textarea "x"
type textarea "my ZH0240"
type textarea "x"
type textarea "my fZH0240"
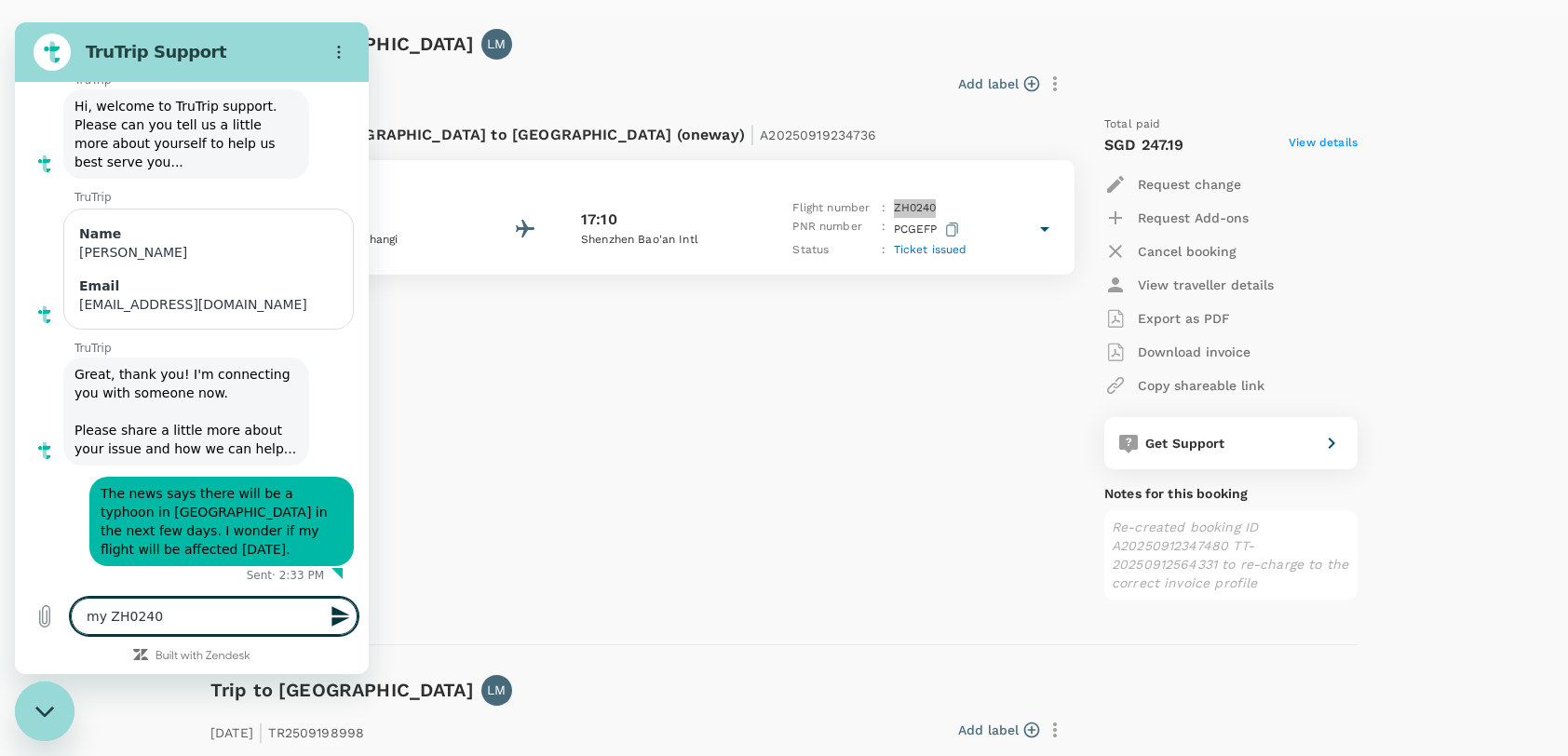
type textarea "x"
type textarea "my flZH0240"
type textarea "x"
type textarea "my fliZH0240"
type textarea "x"
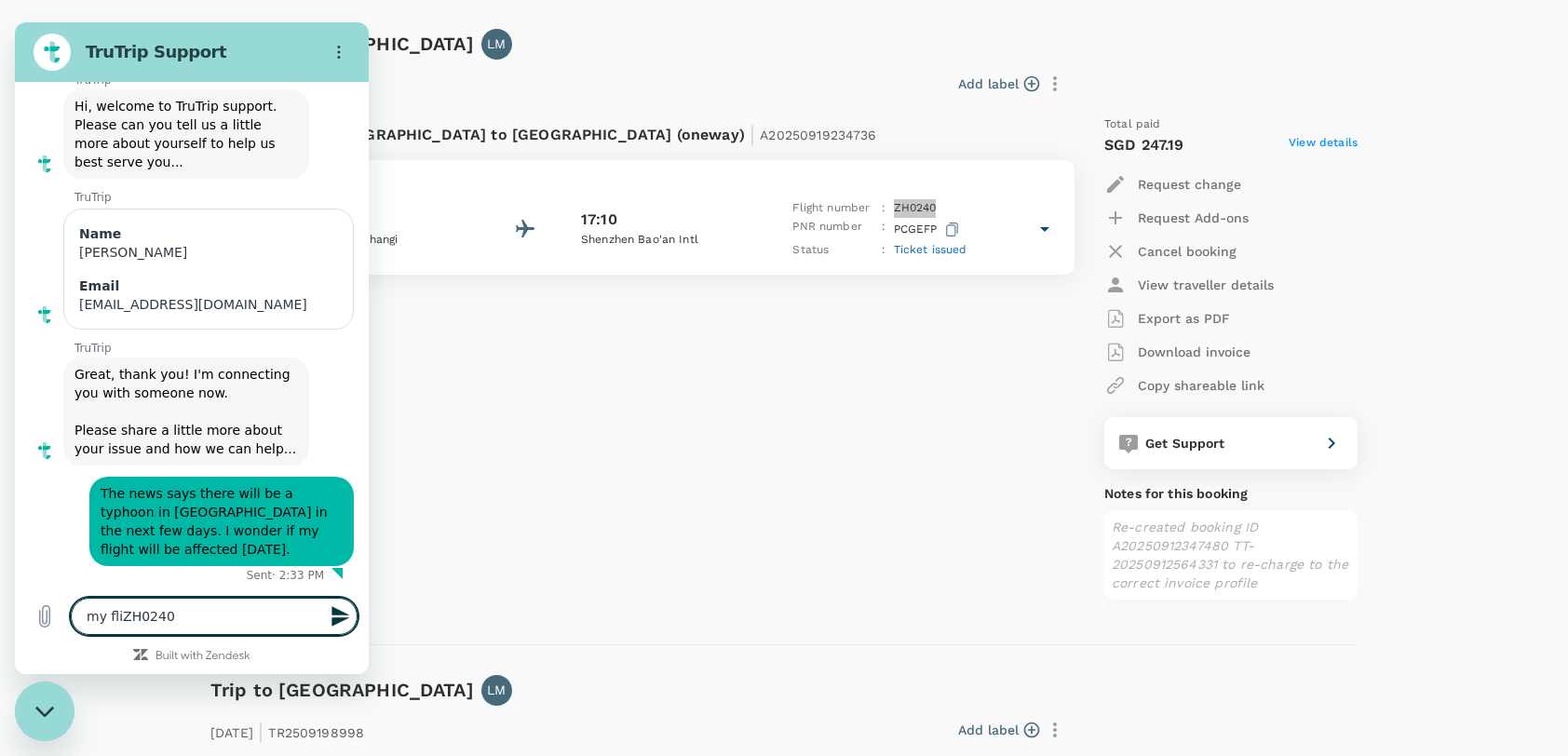
type textarea "my fligZH0240"
type textarea "x"
type textarea "my flighZH0240"
type textarea "x"
type textarea "my flightZH0240"
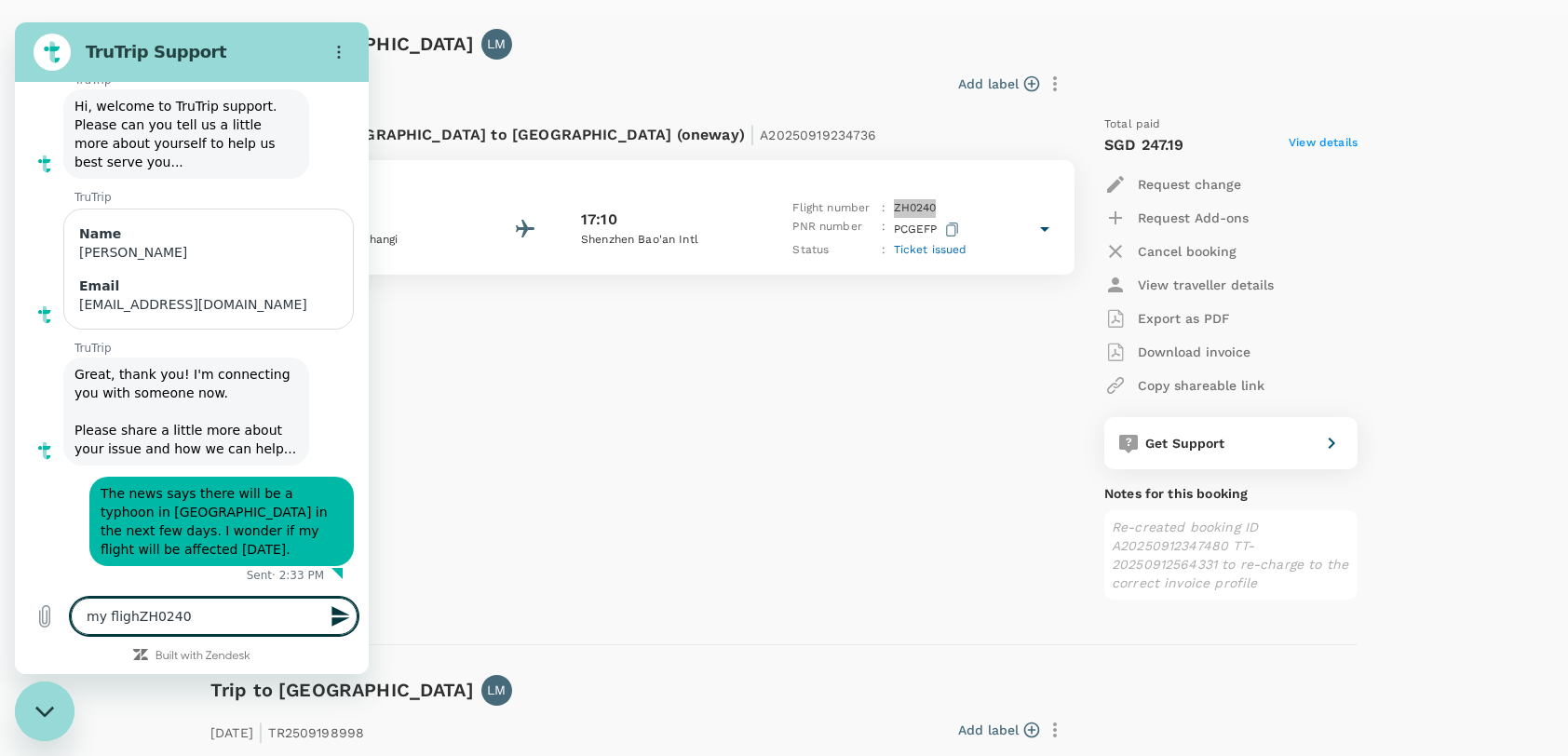
type textarea "x"
type textarea "my flight:ZH0240"
type textarea "x"
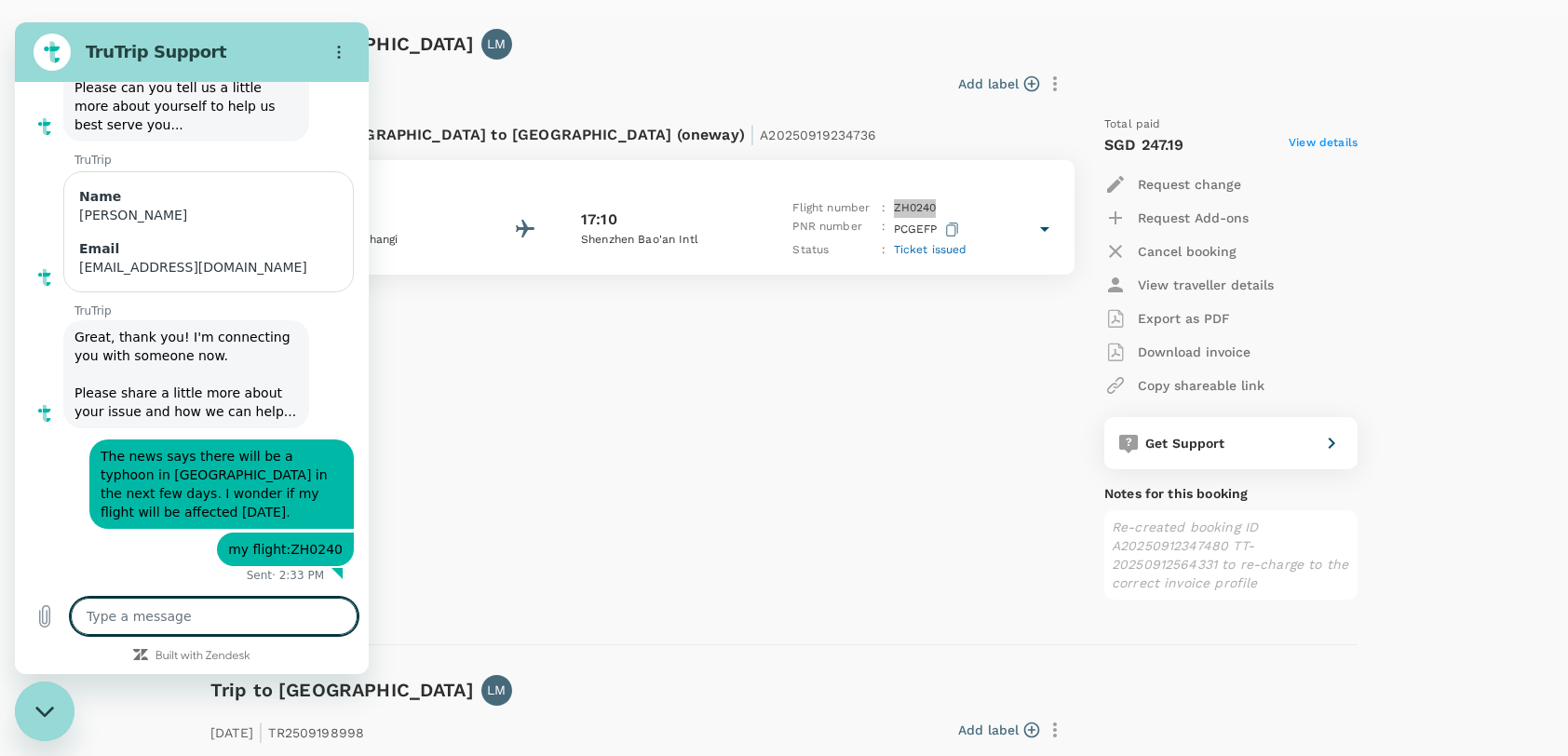
scroll to position [138, 0]
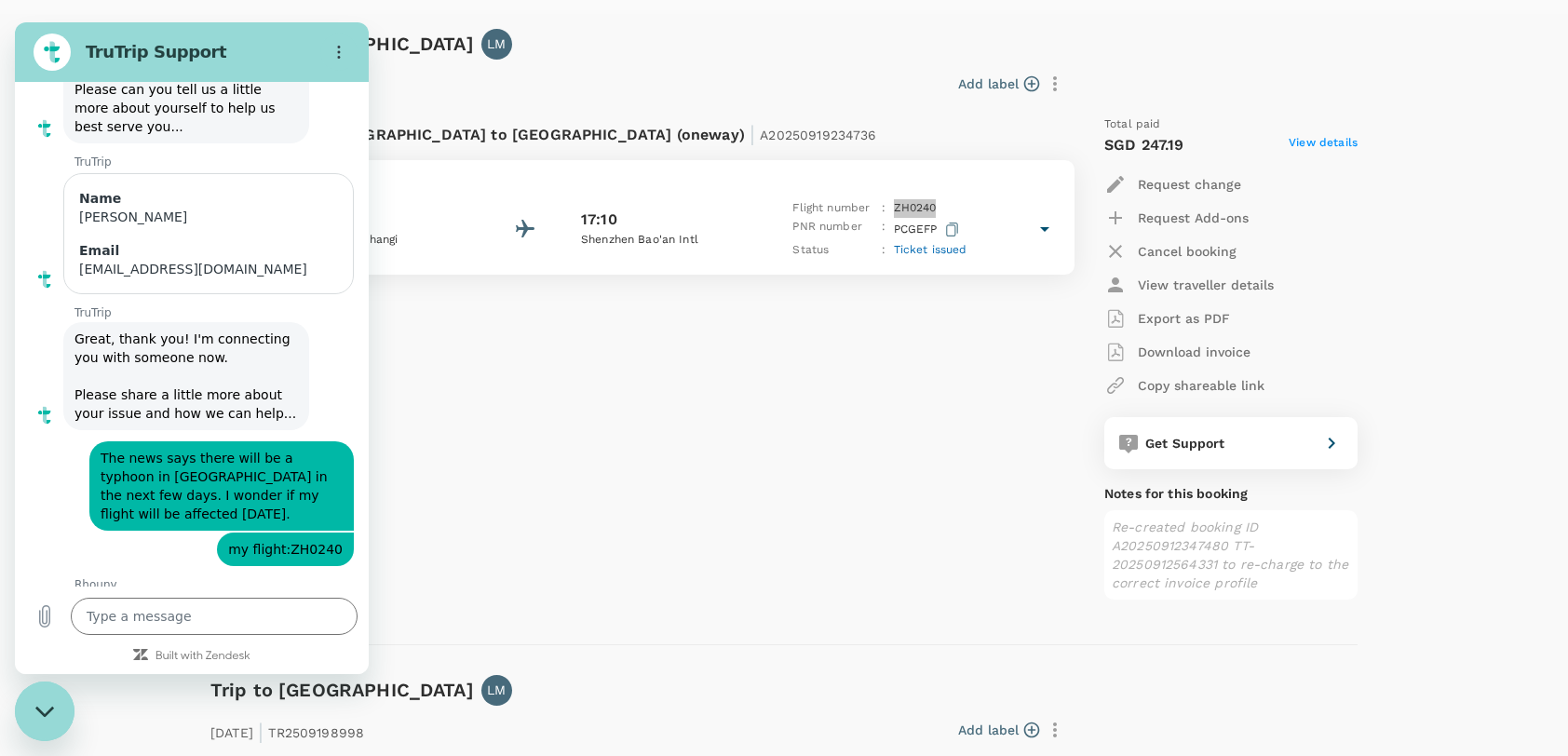
type textarea "x"
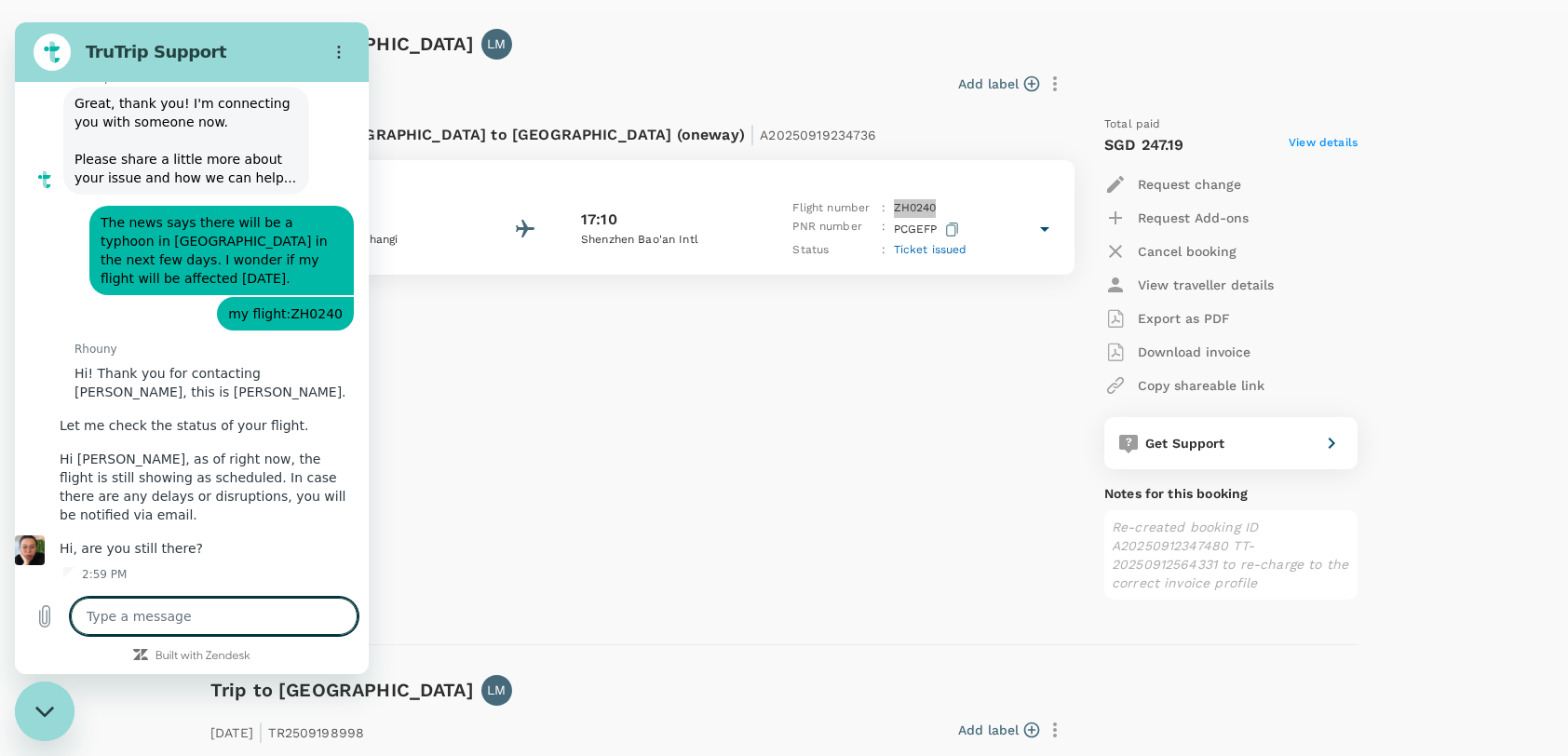
scroll to position [399, 0]
click at [156, 610] on textarea at bounding box center [214, 617] width 287 height 38
click at [42, 548] on figure at bounding box center [30, 550] width 30 height 30
click at [124, 626] on textarea at bounding box center [214, 617] width 287 height 38
type textarea "o"
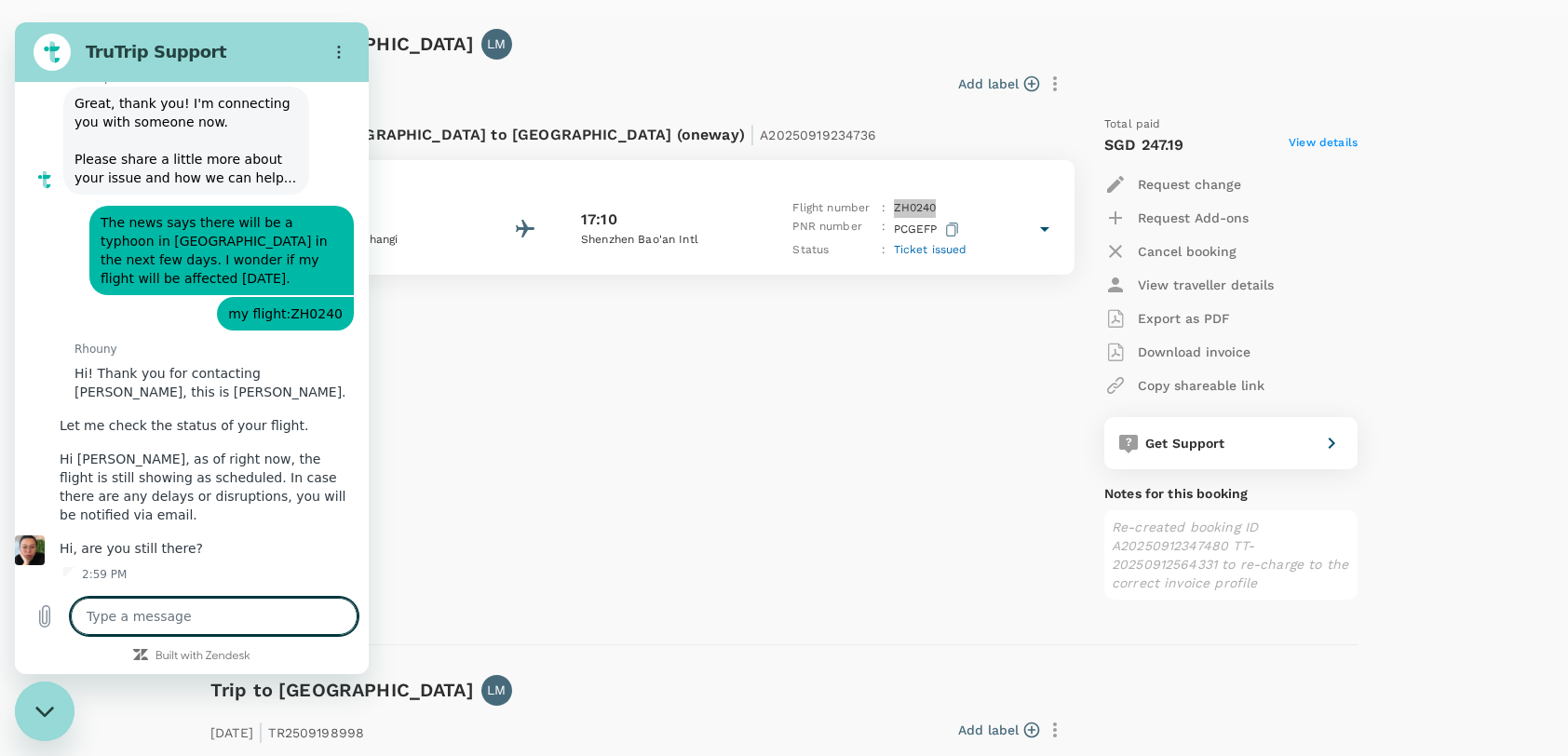
type textarea "x"
type textarea "ok"
type textarea "x"
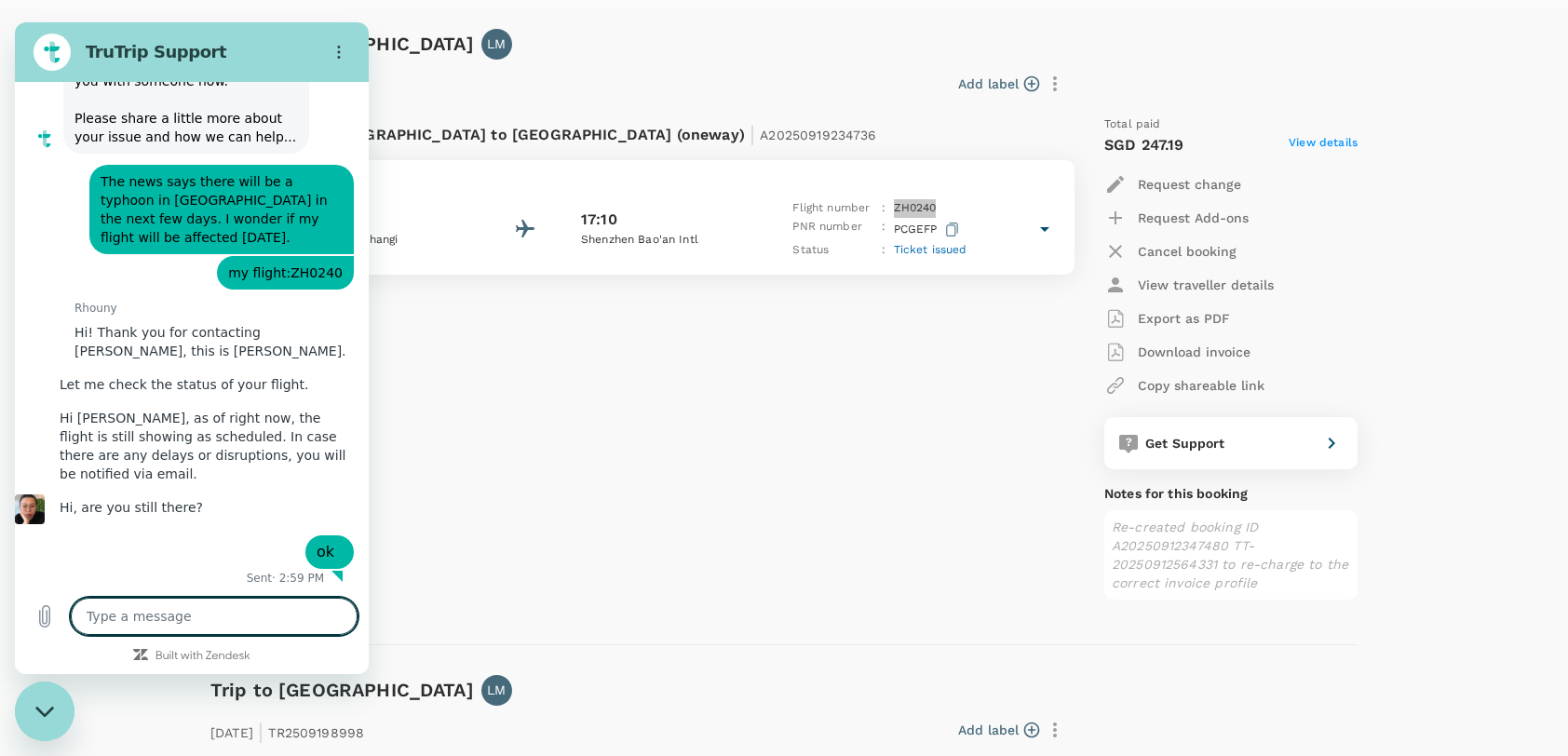
scroll to position [443, 0]
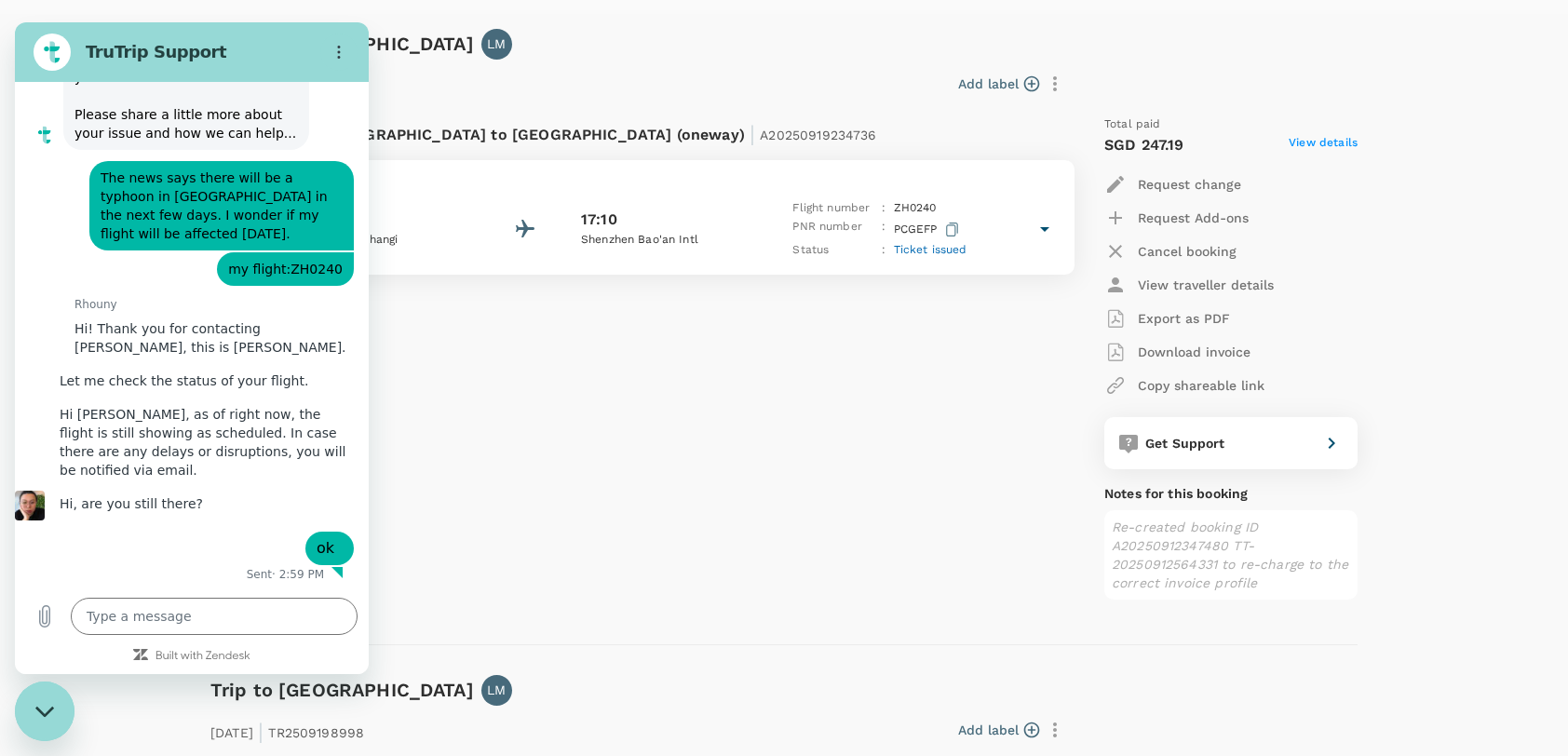
click at [533, 452] on div "Flight from [GEOGRAPHIC_DATA] to [GEOGRAPHIC_DATA] (oneway) | A20250919234736 […" at bounding box center [631, 350] width 871 height 499
click at [466, 62] on div "Add label" at bounding box center [717, 80] width 707 height 39
click at [635, 466] on div "Flight from [GEOGRAPHIC_DATA] to [GEOGRAPHIC_DATA] (oneway) | A20250919234736 […" at bounding box center [631, 350] width 871 height 499
click at [560, 52] on div "[DATE] | TR2509198800 Add label Flight from [GEOGRAPHIC_DATA] to [GEOGRAPHIC_DA…" at bounding box center [769, 322] width 1176 height 584
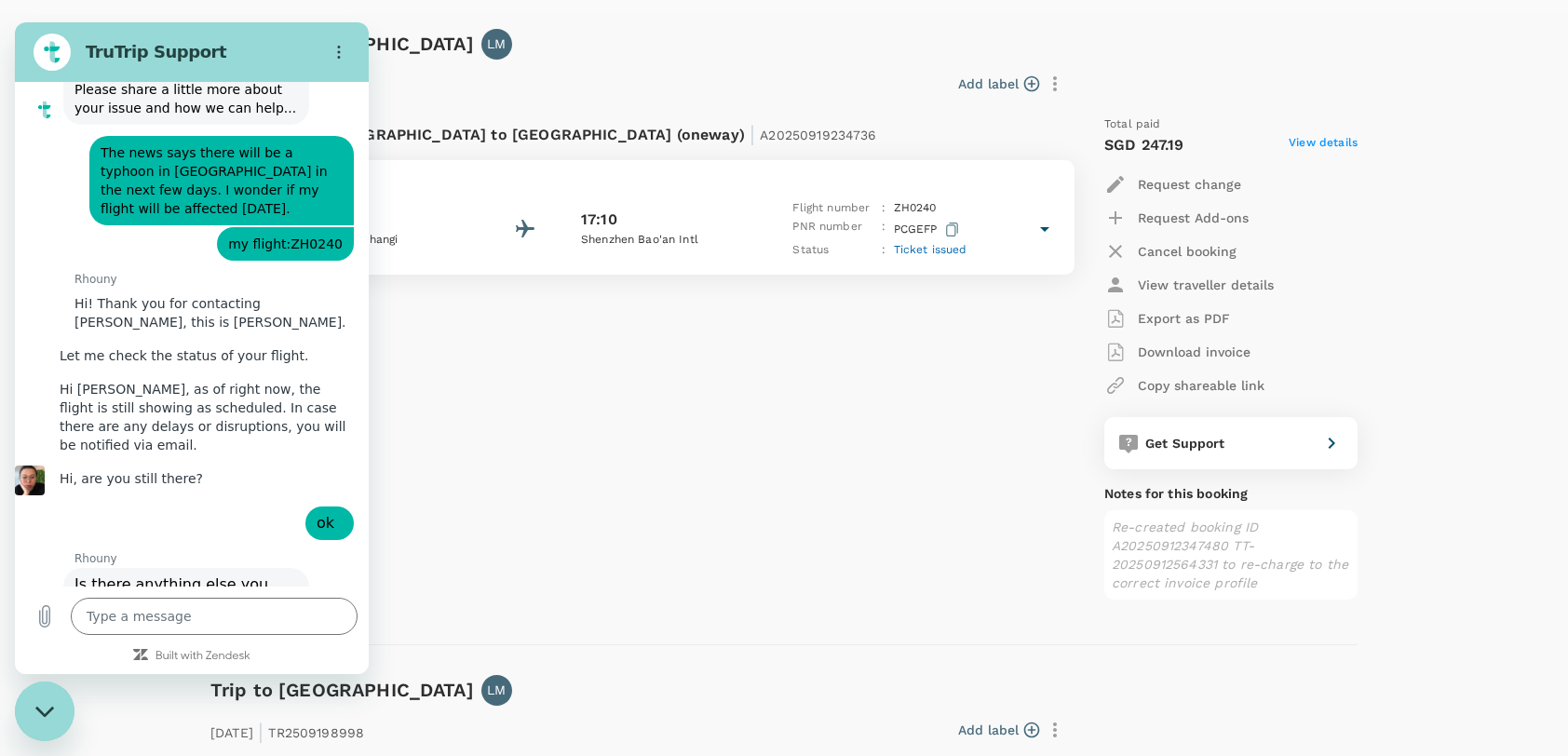
type textarea "x"
